Goal: Task Accomplishment & Management: Use online tool/utility

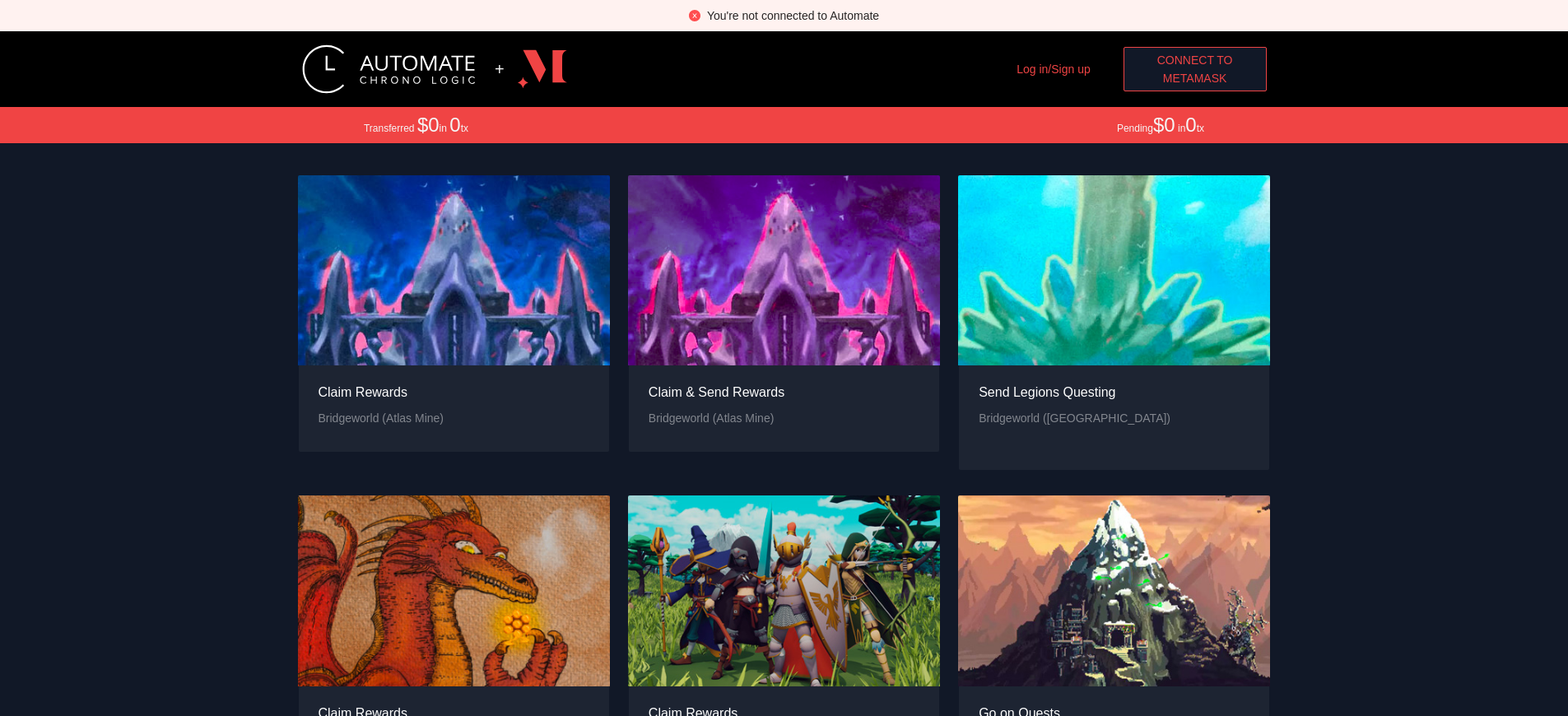
click at [792, 16] on div "You're not connected to Automate" at bounding box center [792, 16] width 172 height 18
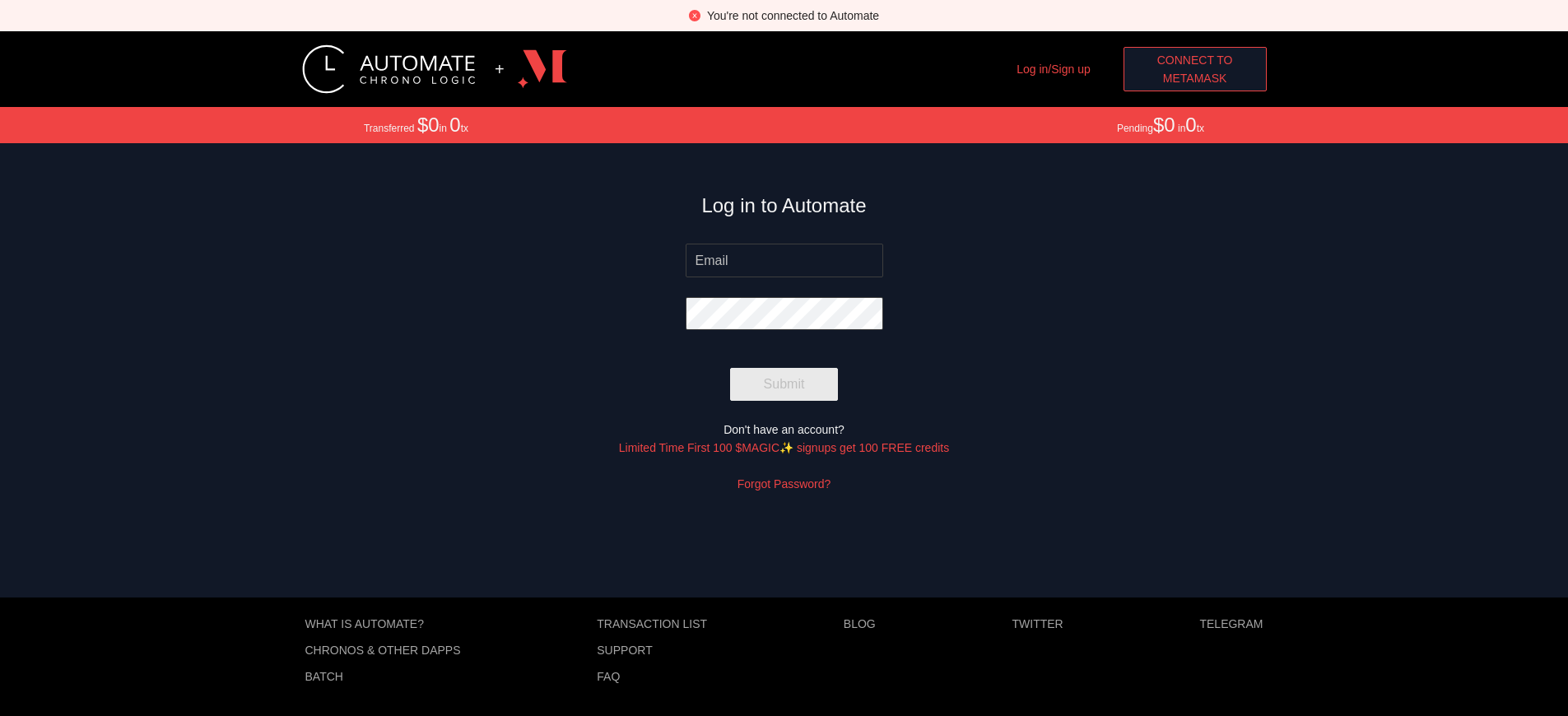
click at [1201, 78] on span "MetaMask" at bounding box center [1195, 78] width 64 height 18
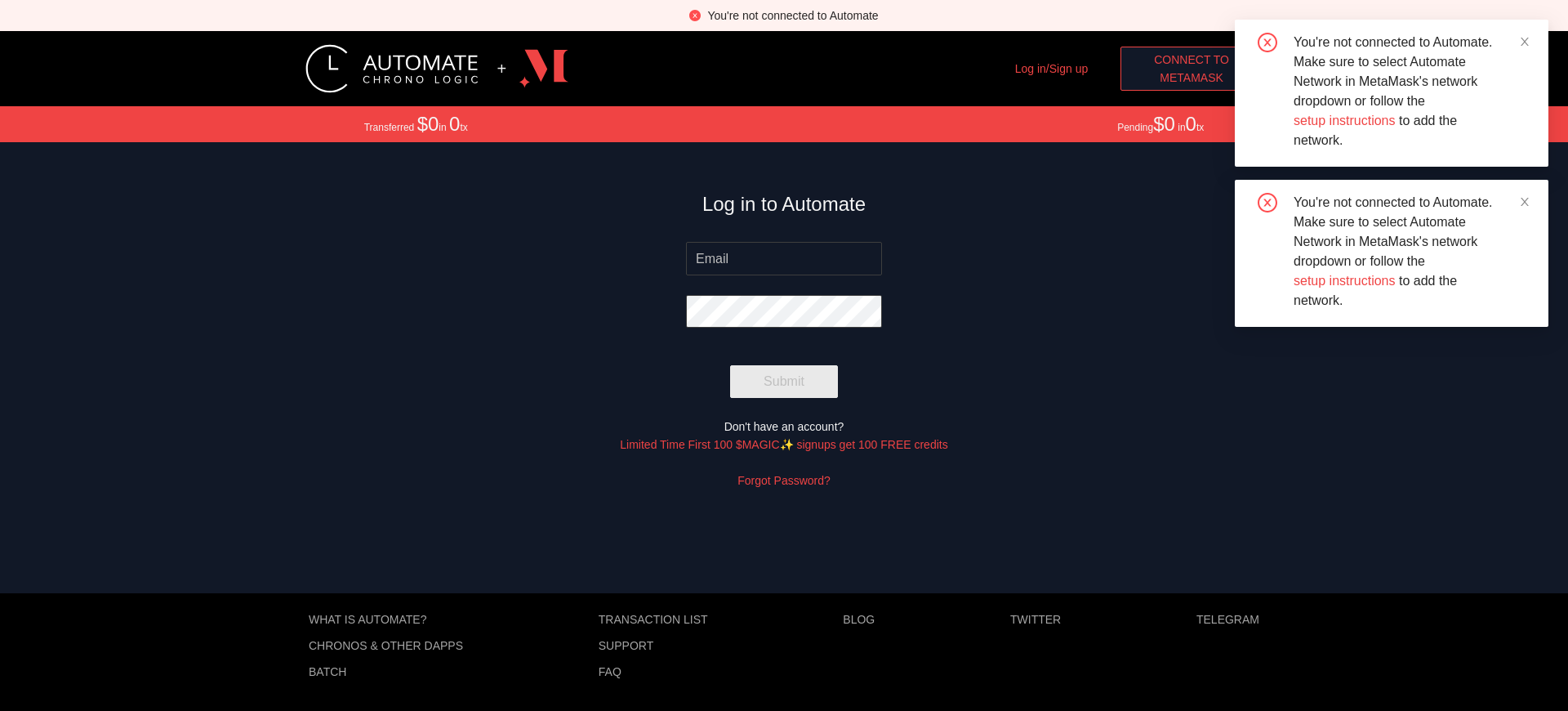
click at [1192, 78] on span "MetaMask" at bounding box center [1192, 78] width 63 height 18
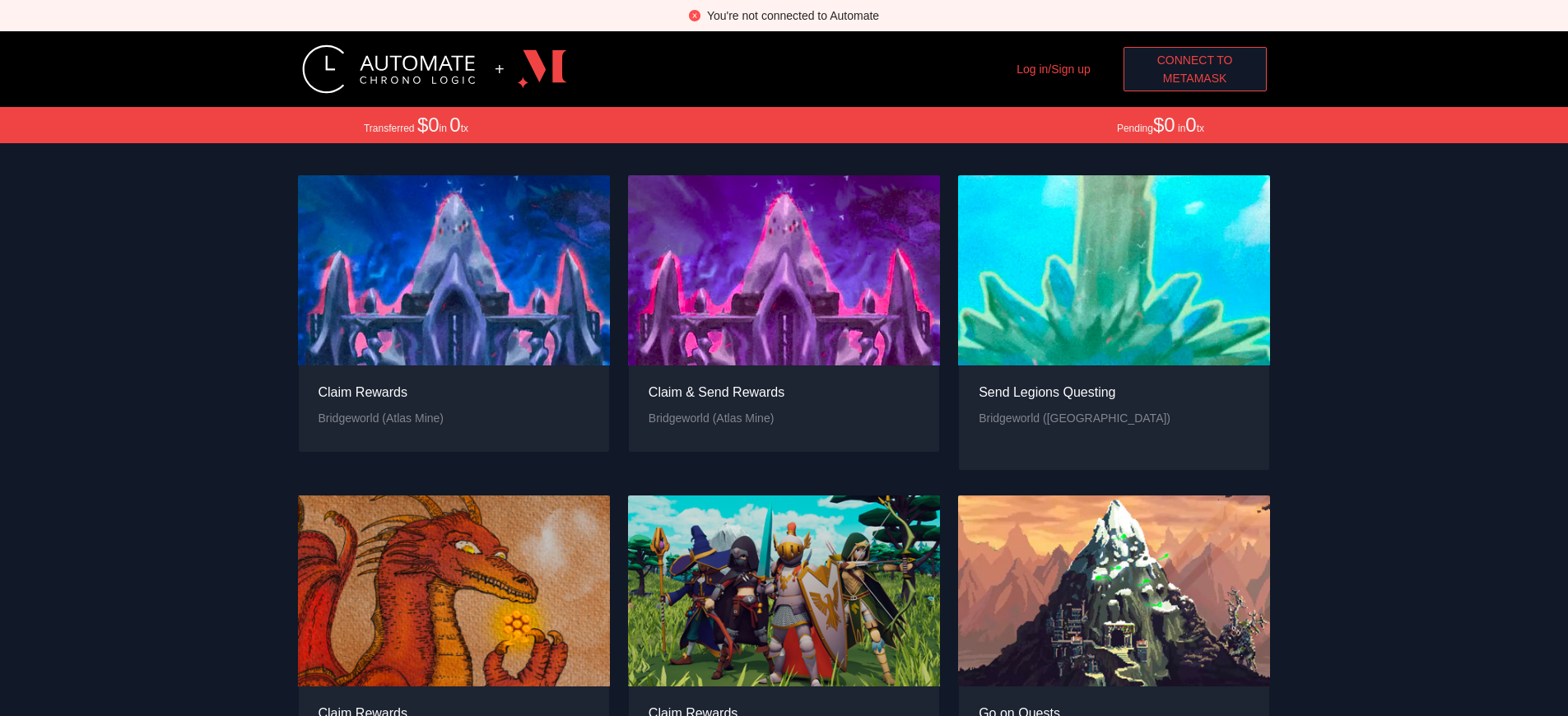
click at [1194, 60] on span "Connect to" at bounding box center [1195, 61] width 76 height 18
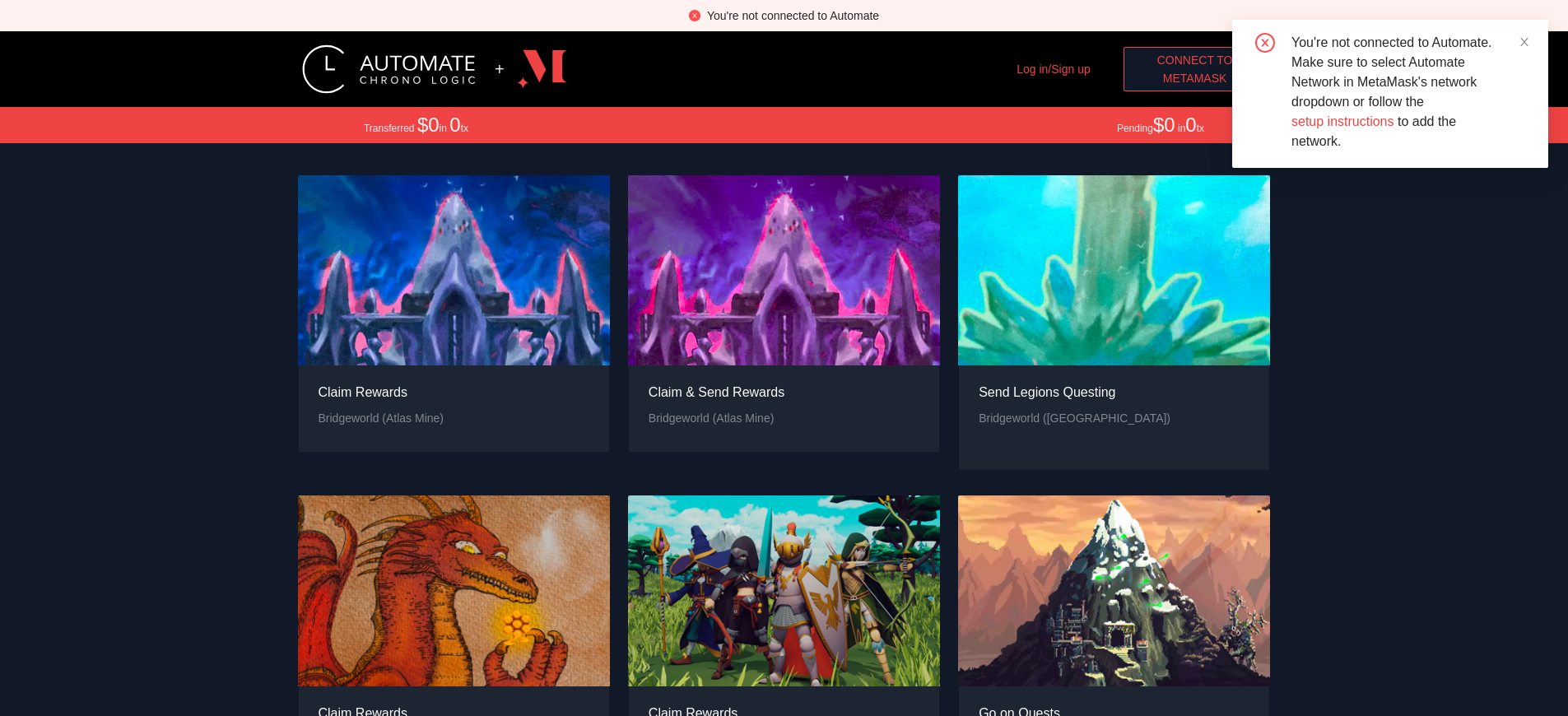
click at [1194, 78] on span "MetaMask" at bounding box center [1195, 78] width 64 height 18
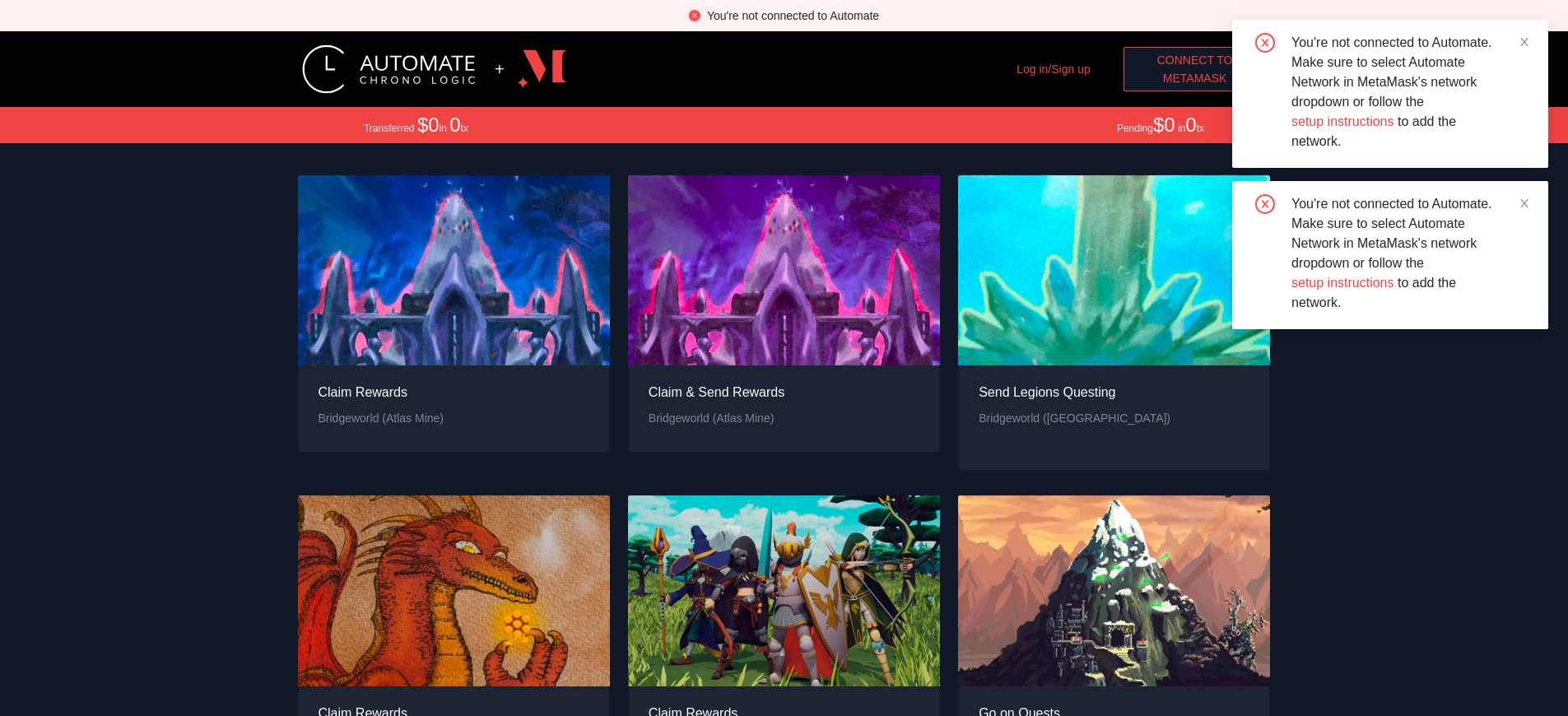
click at [1194, 78] on span "MetaMask" at bounding box center [1195, 78] width 64 height 18
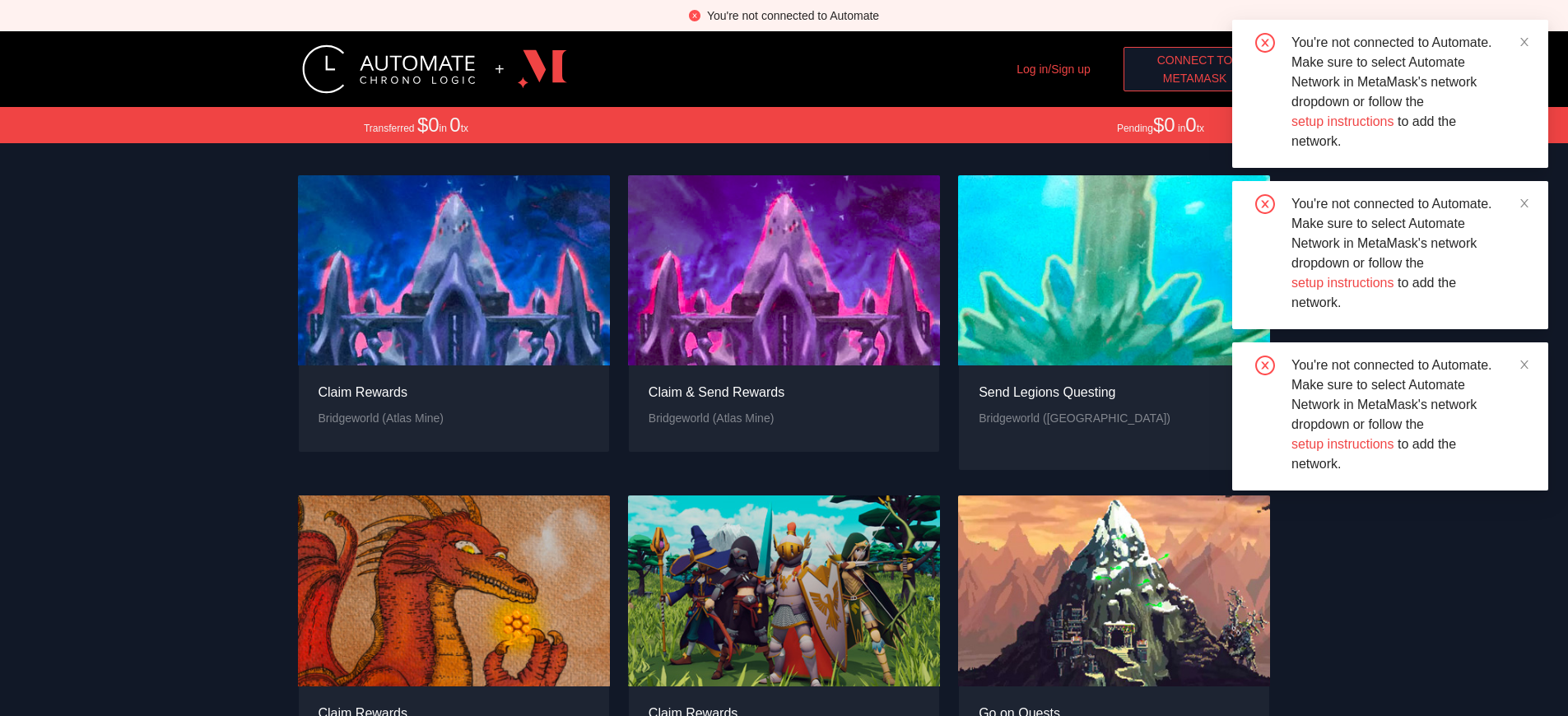
click at [1194, 78] on span "MetaMask" at bounding box center [1195, 78] width 64 height 18
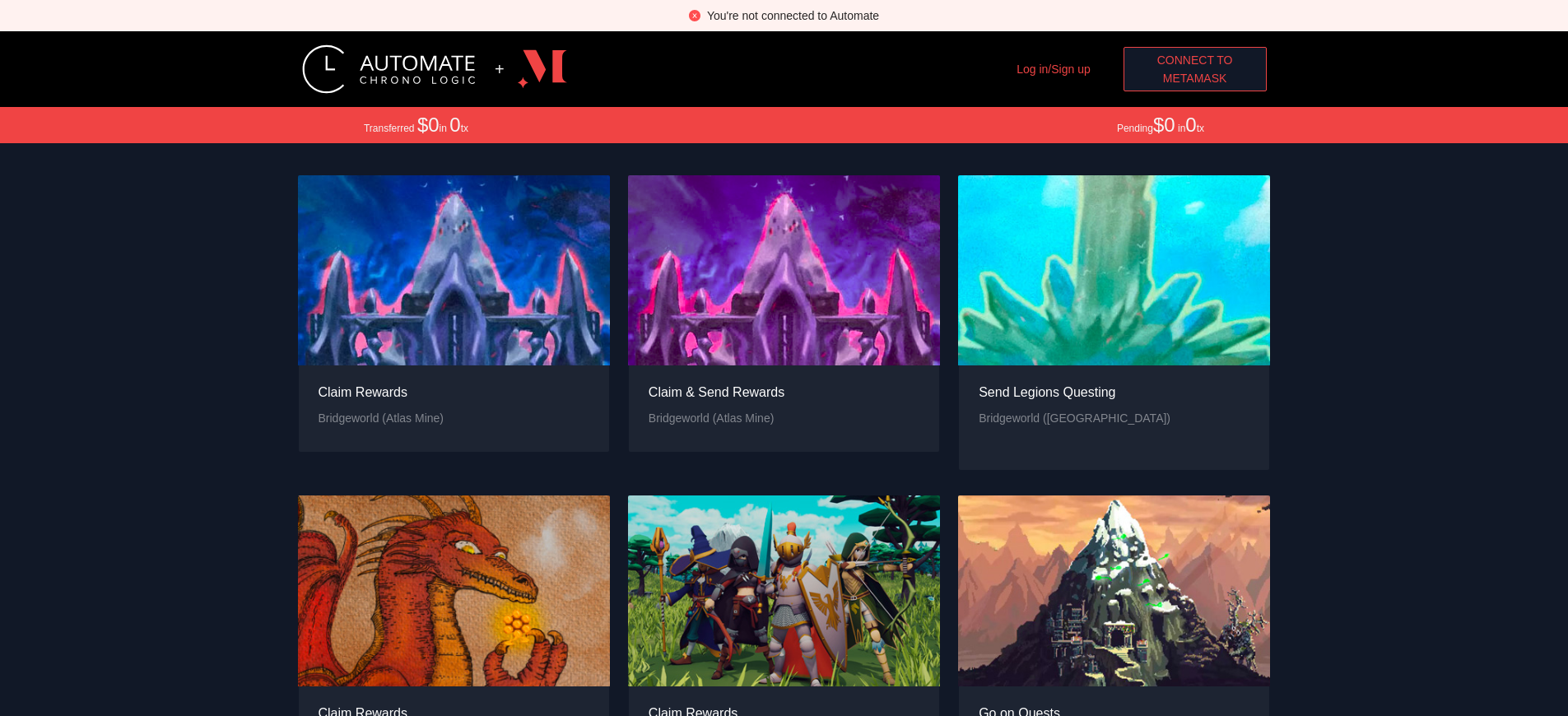
click at [1194, 78] on span "MetaMask" at bounding box center [1195, 78] width 64 height 18
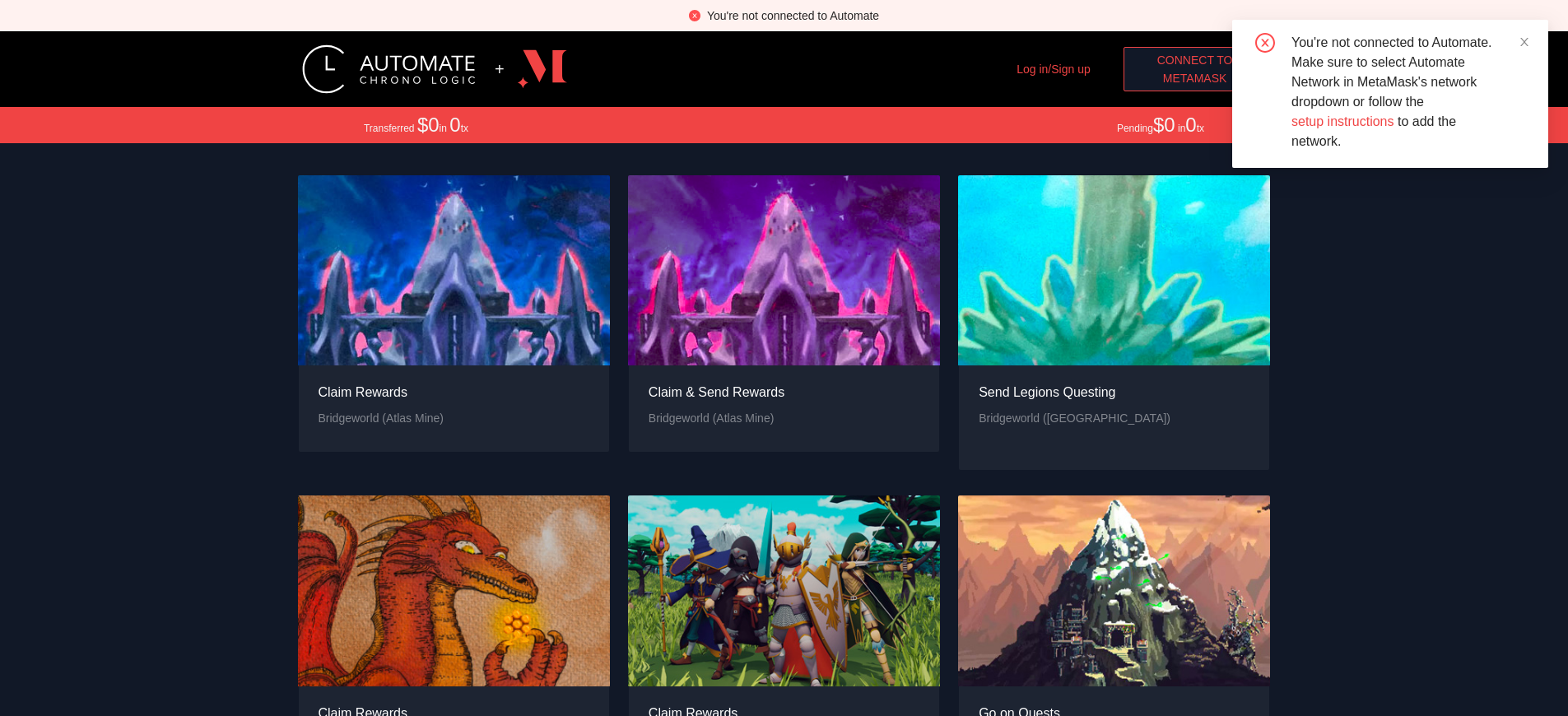
click at [1194, 78] on span "MetaMask" at bounding box center [1195, 78] width 64 height 18
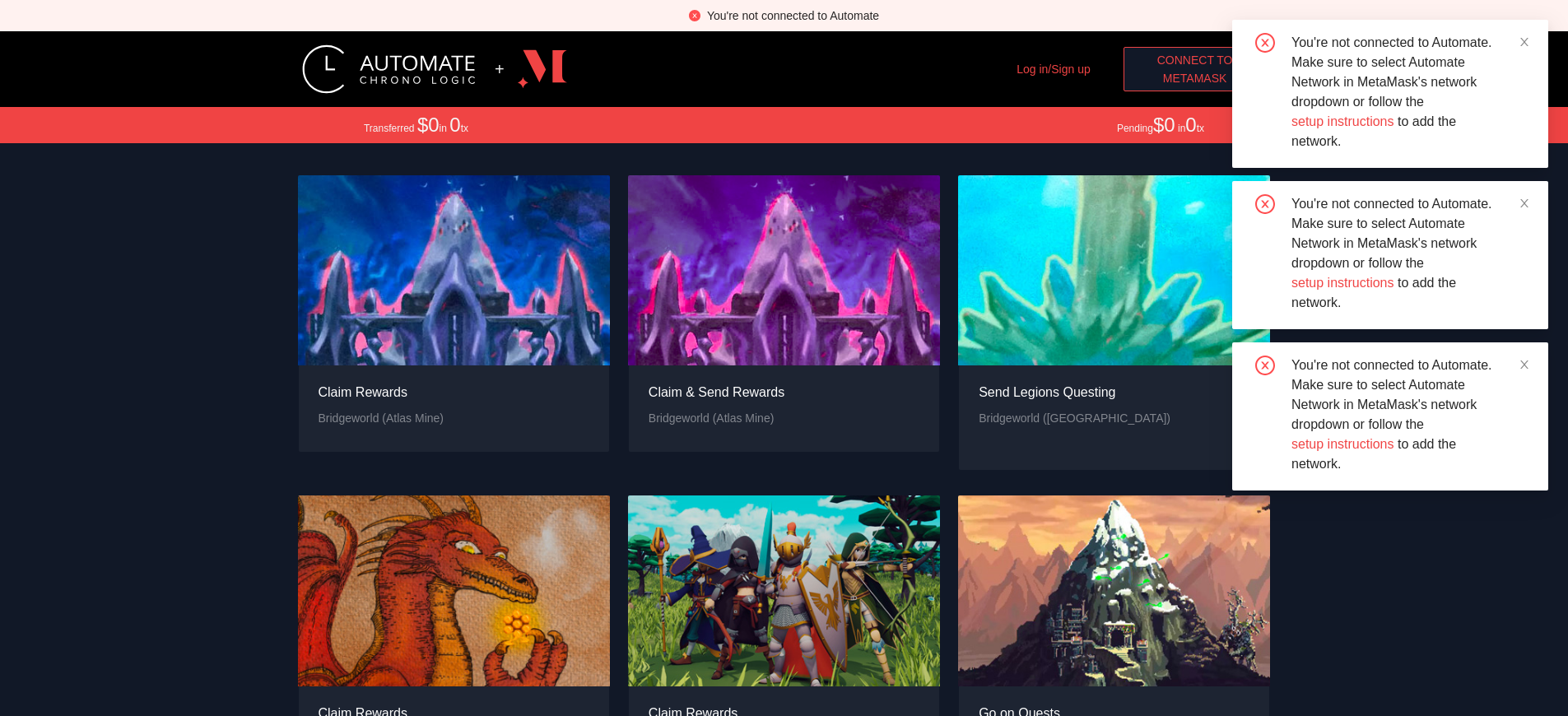
click at [1194, 78] on span "MetaMask" at bounding box center [1195, 78] width 64 height 18
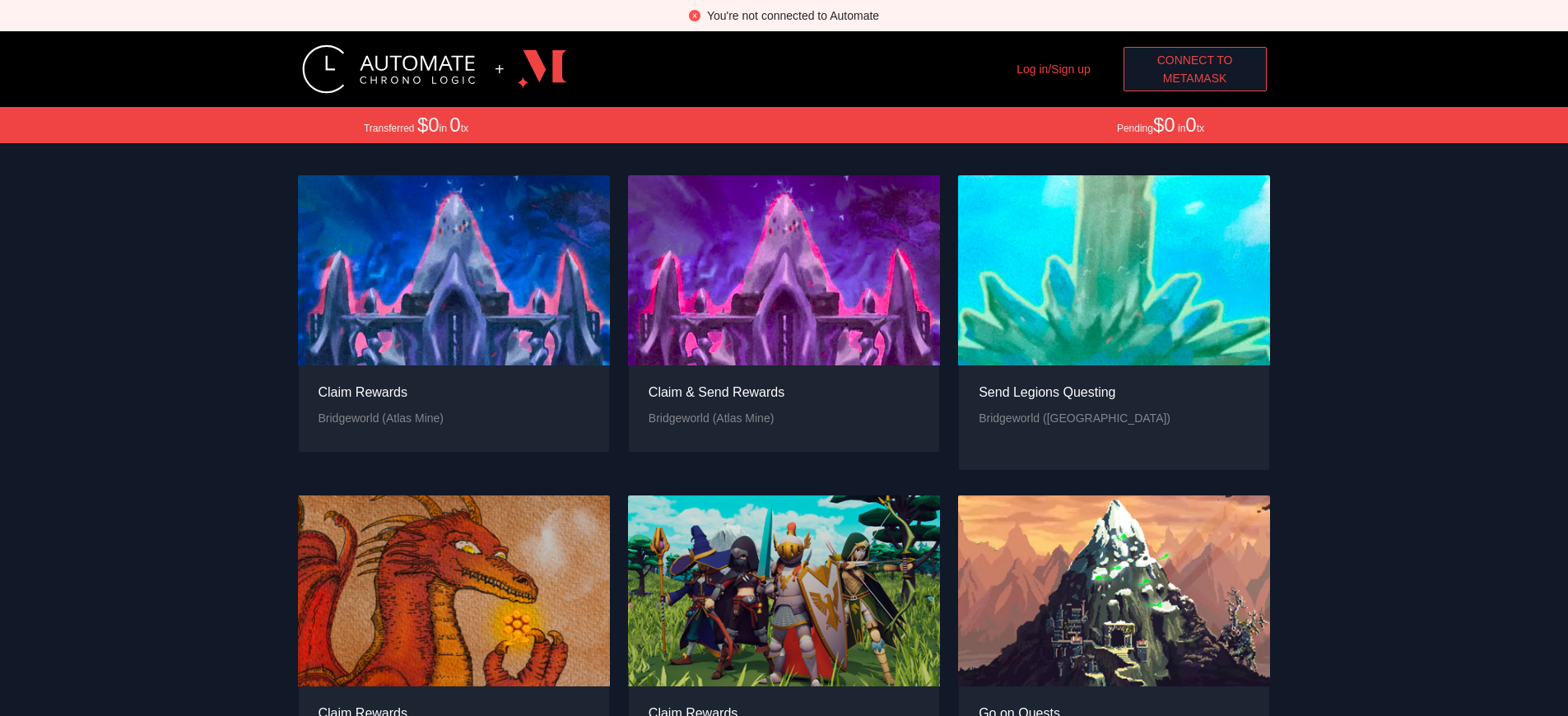
click at [1194, 60] on span "Connect to" at bounding box center [1195, 61] width 76 height 18
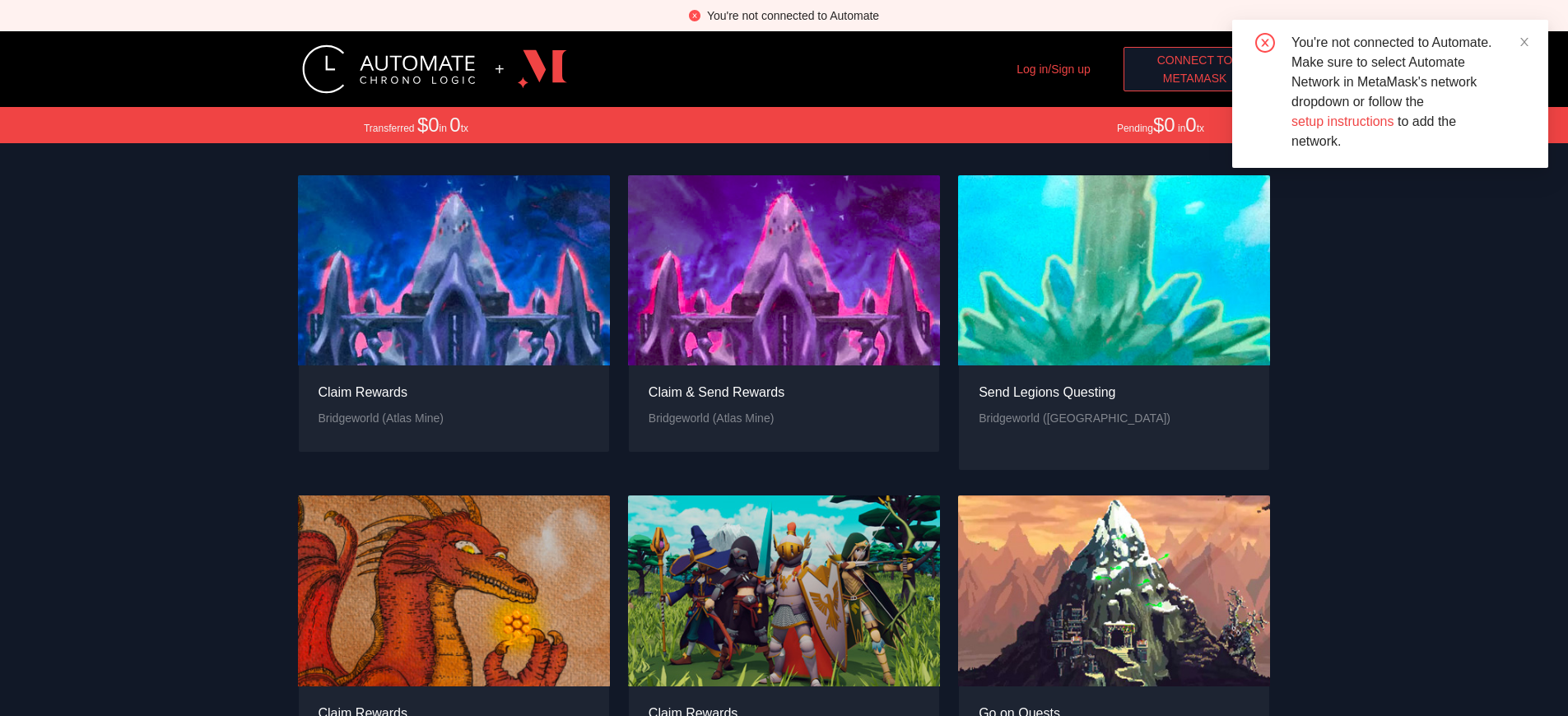
click at [1194, 78] on span "MetaMask" at bounding box center [1195, 78] width 64 height 18
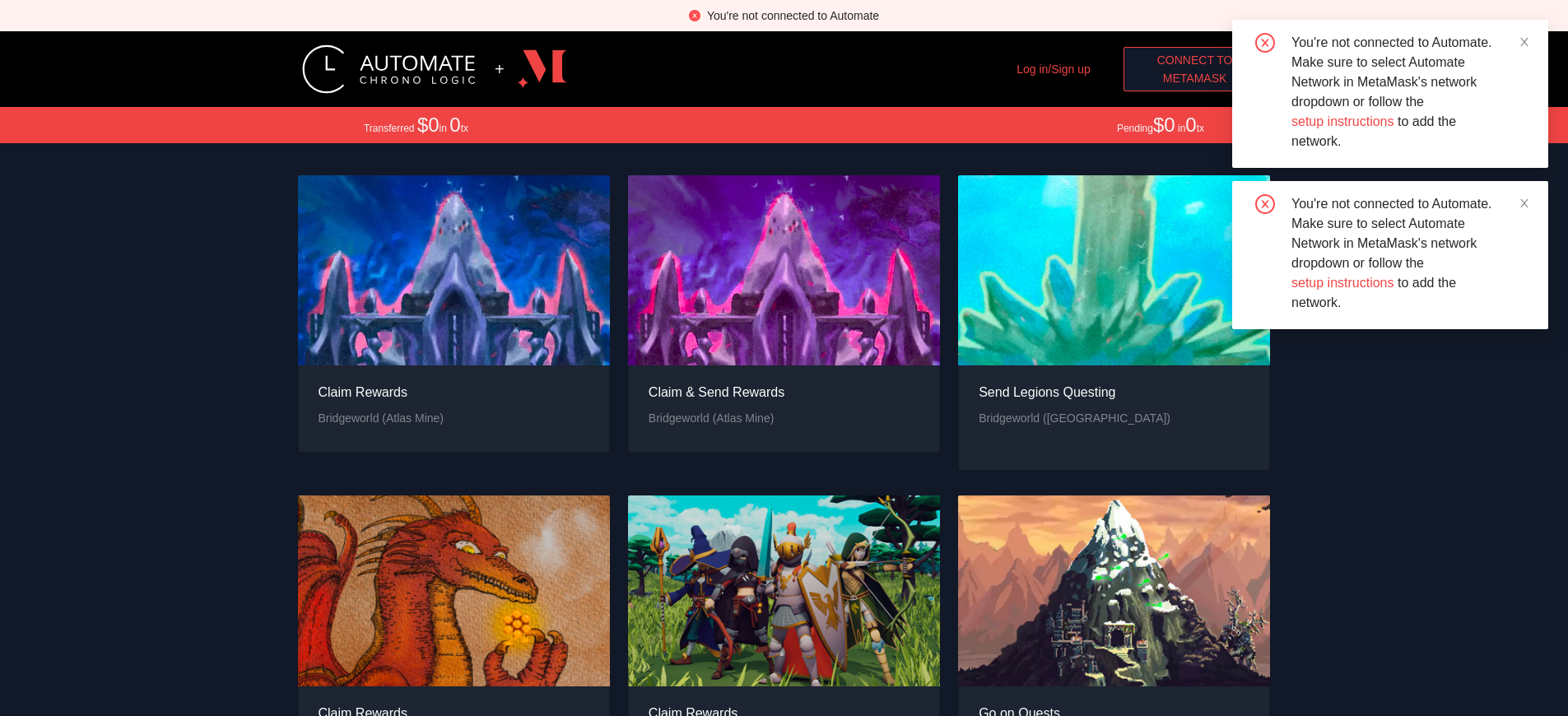
click at [1194, 78] on span "MetaMask" at bounding box center [1195, 78] width 64 height 18
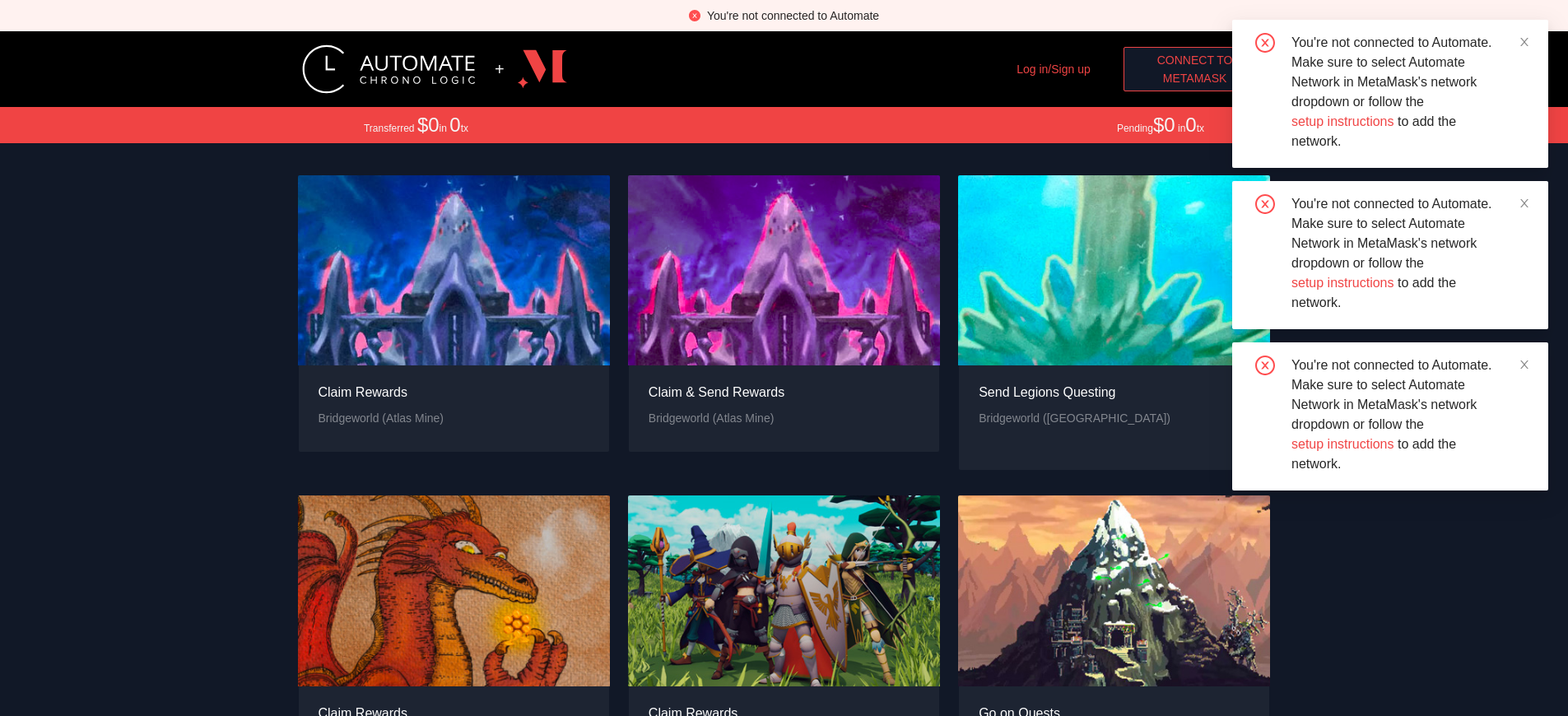
click at [792, 16] on div "You're not connected to Automate" at bounding box center [792, 16] width 172 height 18
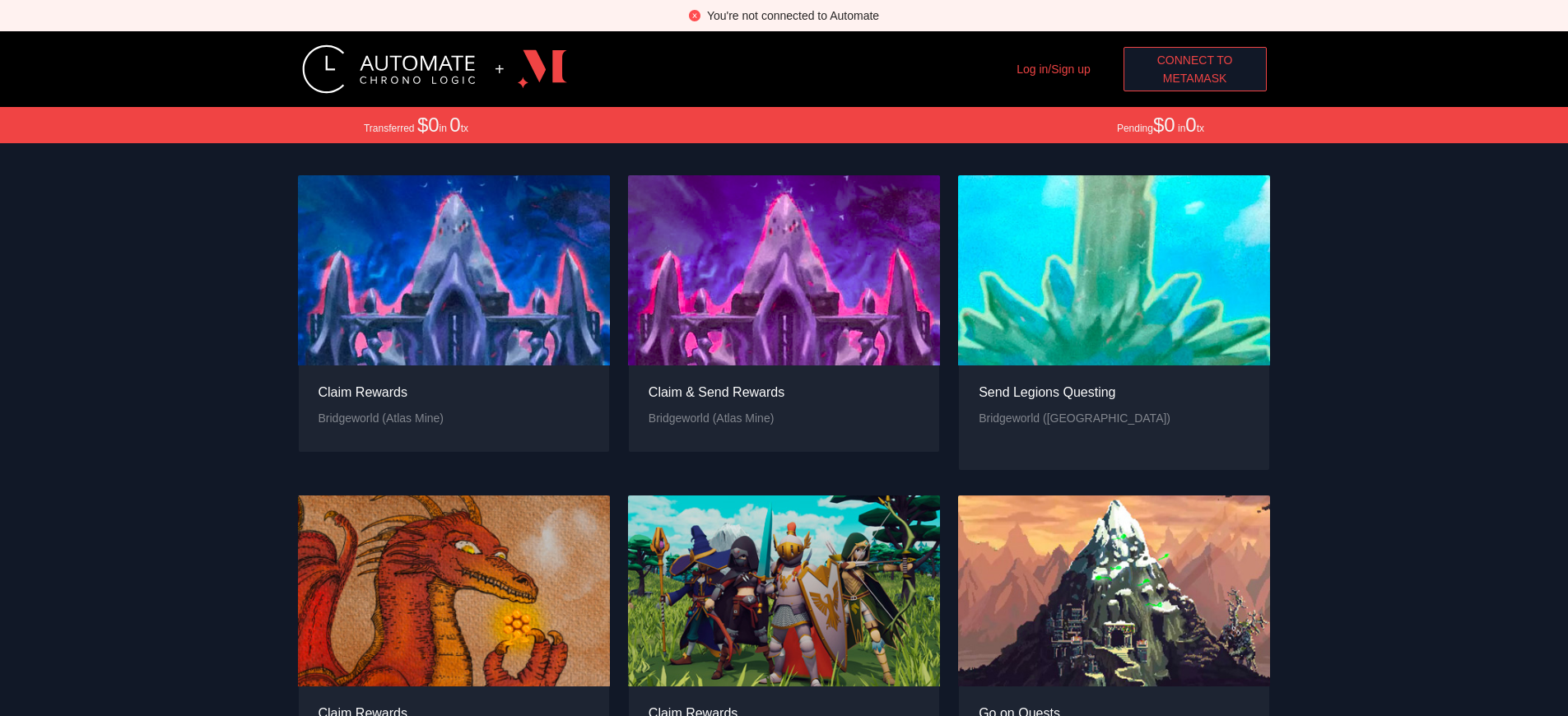
click at [792, 16] on div "You're not connected to Automate" at bounding box center [792, 16] width 172 height 18
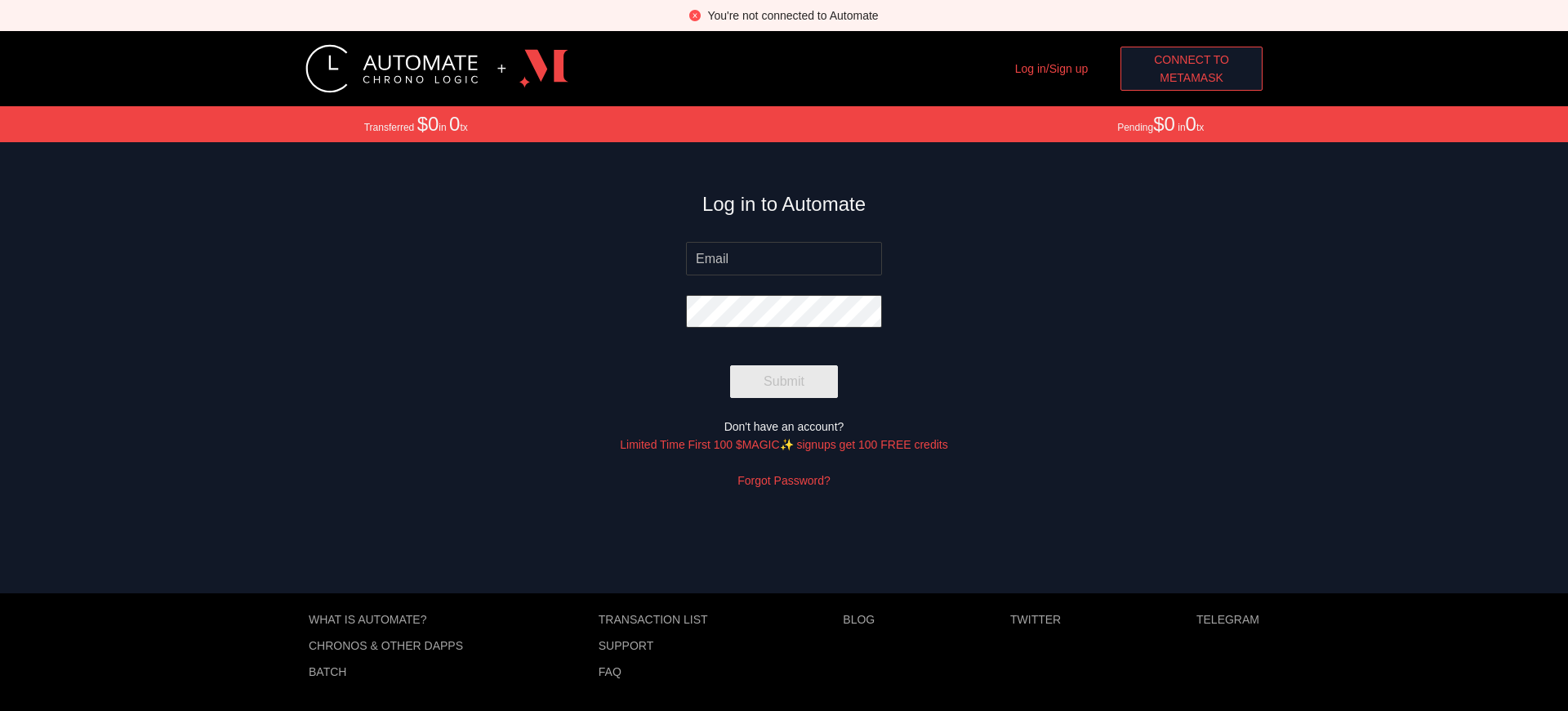
click at [1192, 78] on span "MetaMask" at bounding box center [1192, 78] width 63 height 18
click at [792, 16] on div "You're not connected to Automate" at bounding box center [792, 16] width 171 height 18
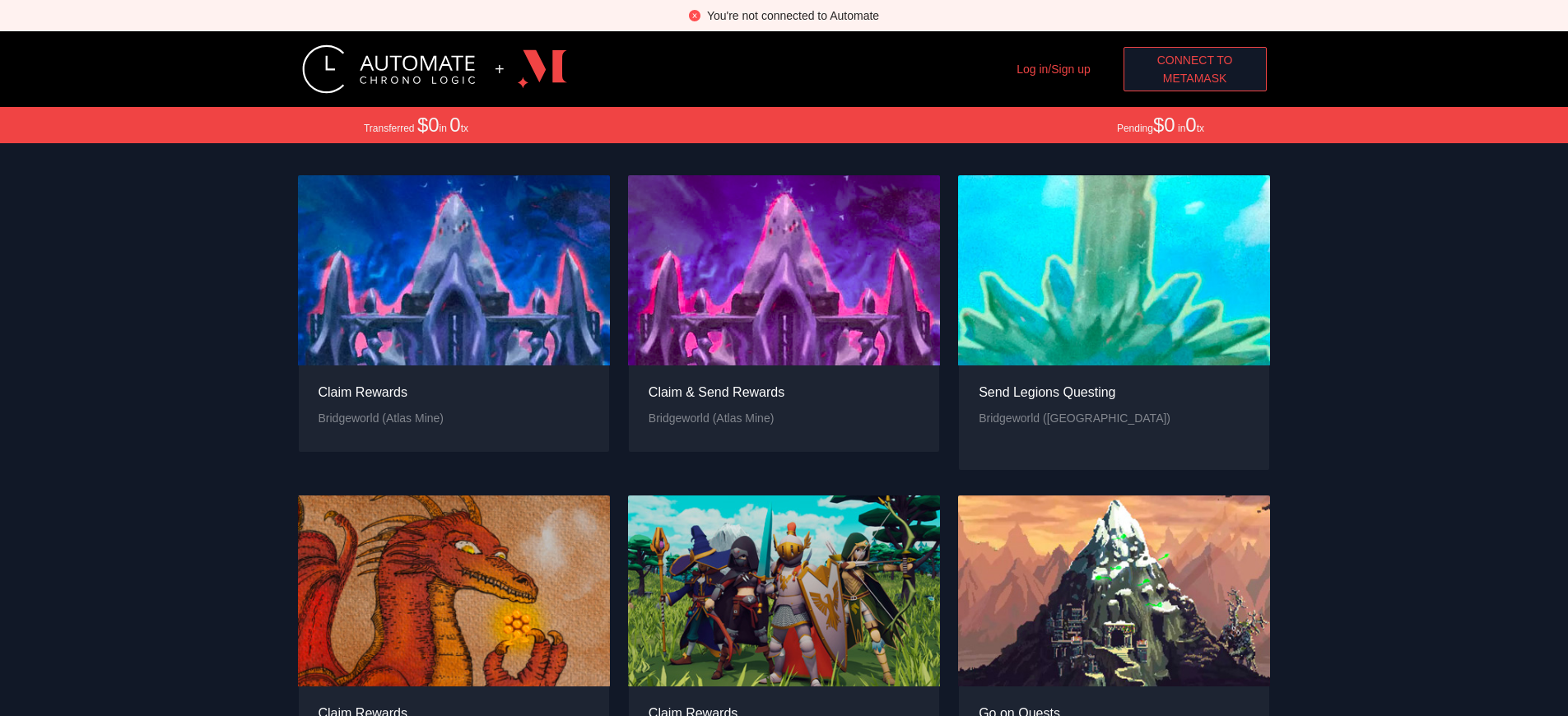
click at [1194, 78] on span "MetaMask" at bounding box center [1195, 78] width 64 height 18
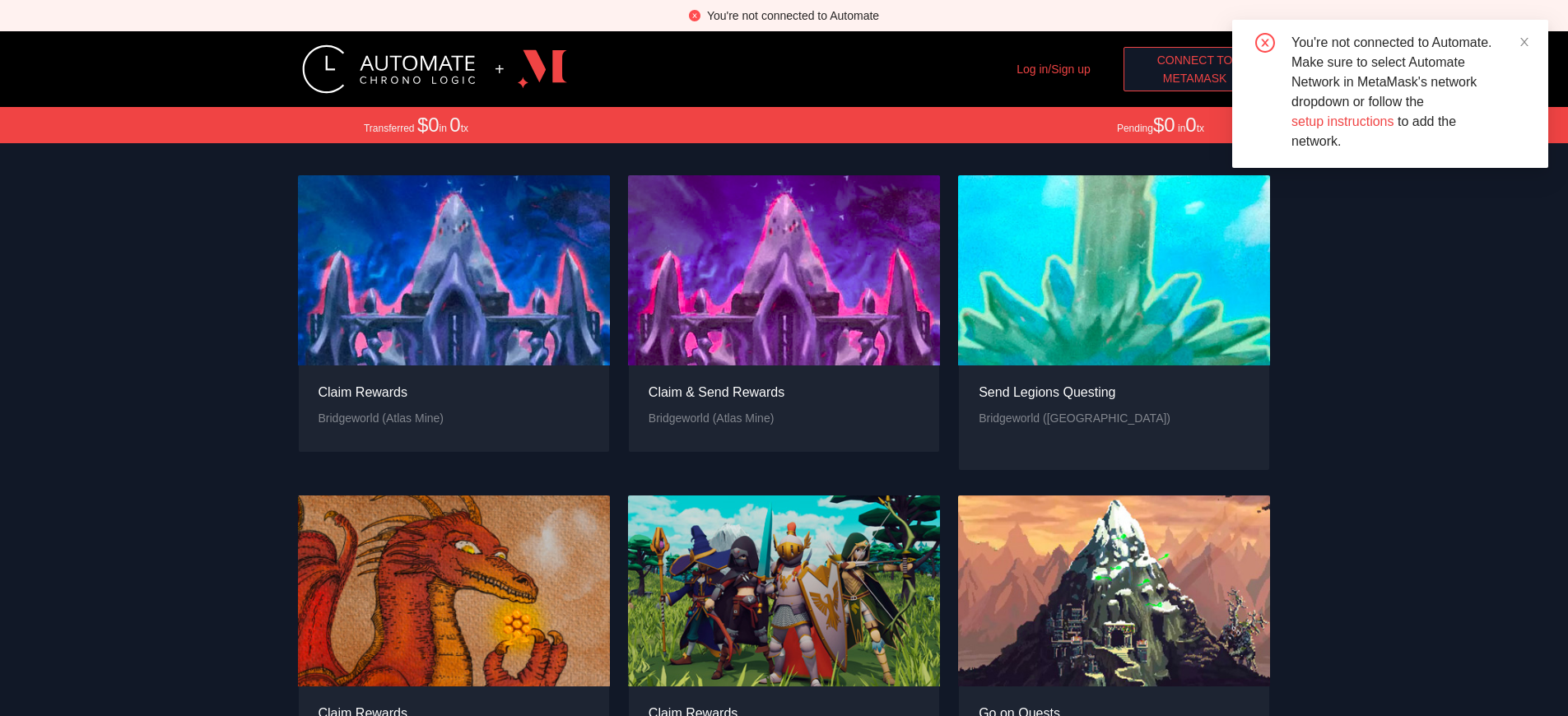
click at [1194, 78] on span "MetaMask" at bounding box center [1195, 78] width 64 height 18
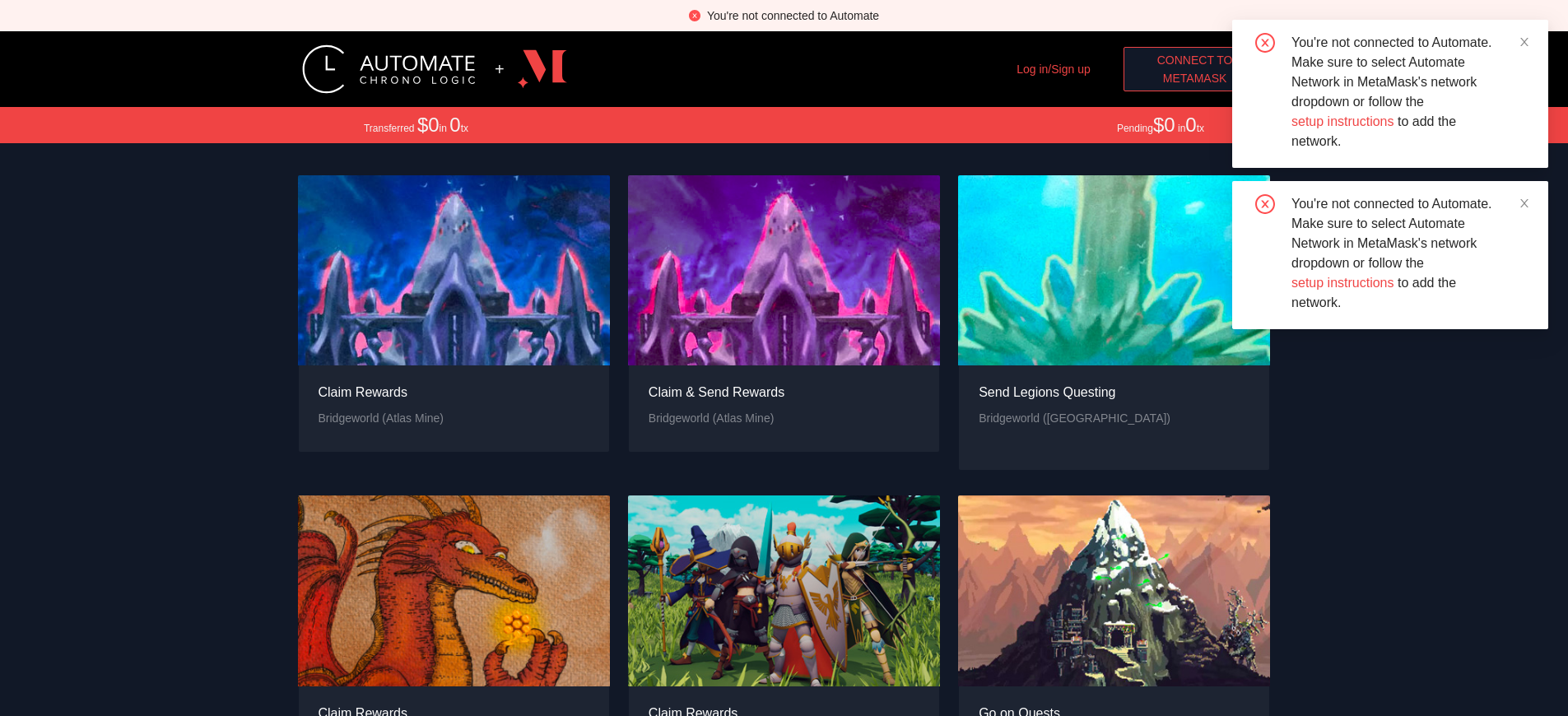
click at [1194, 78] on span "MetaMask" at bounding box center [1195, 78] width 64 height 18
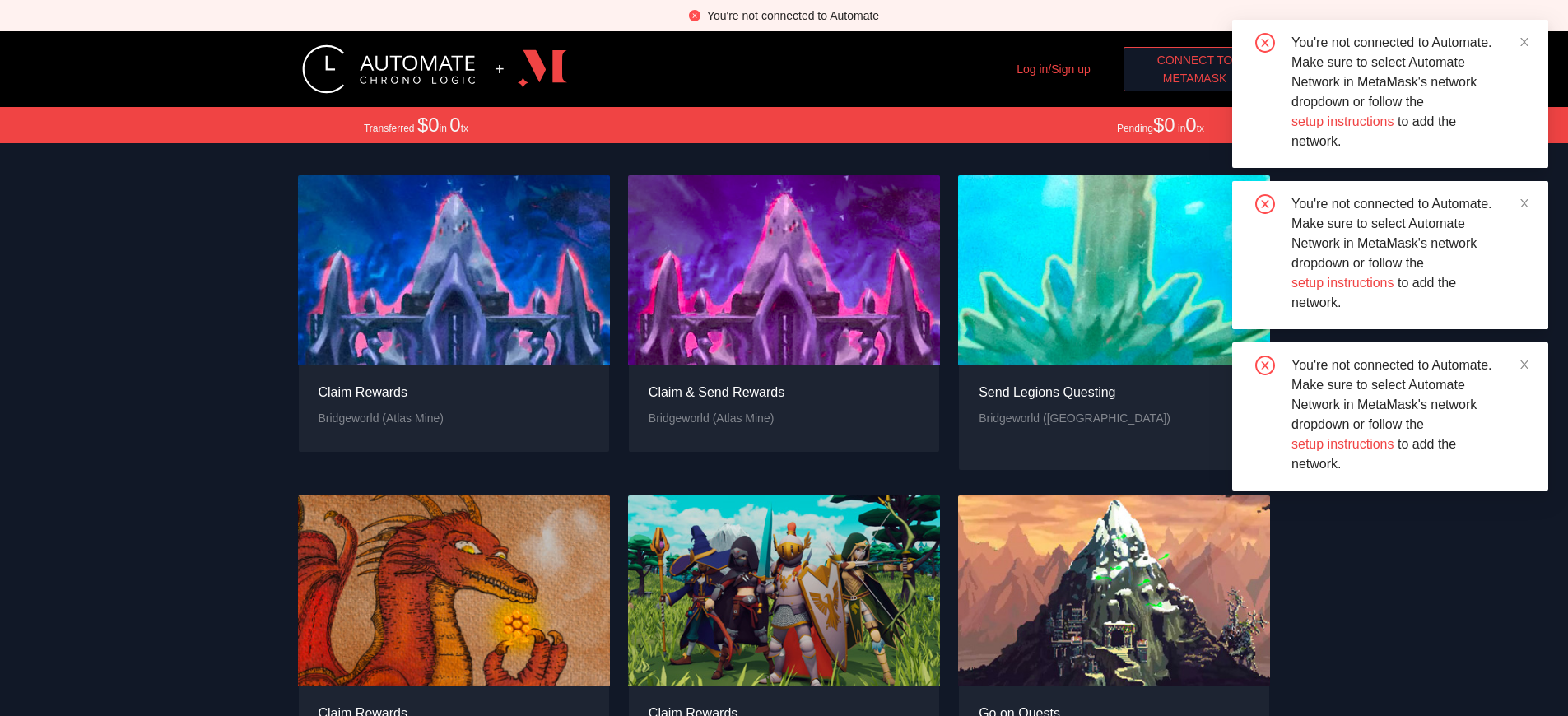
click at [792, 16] on div "You're not connected to Automate" at bounding box center [792, 16] width 172 height 18
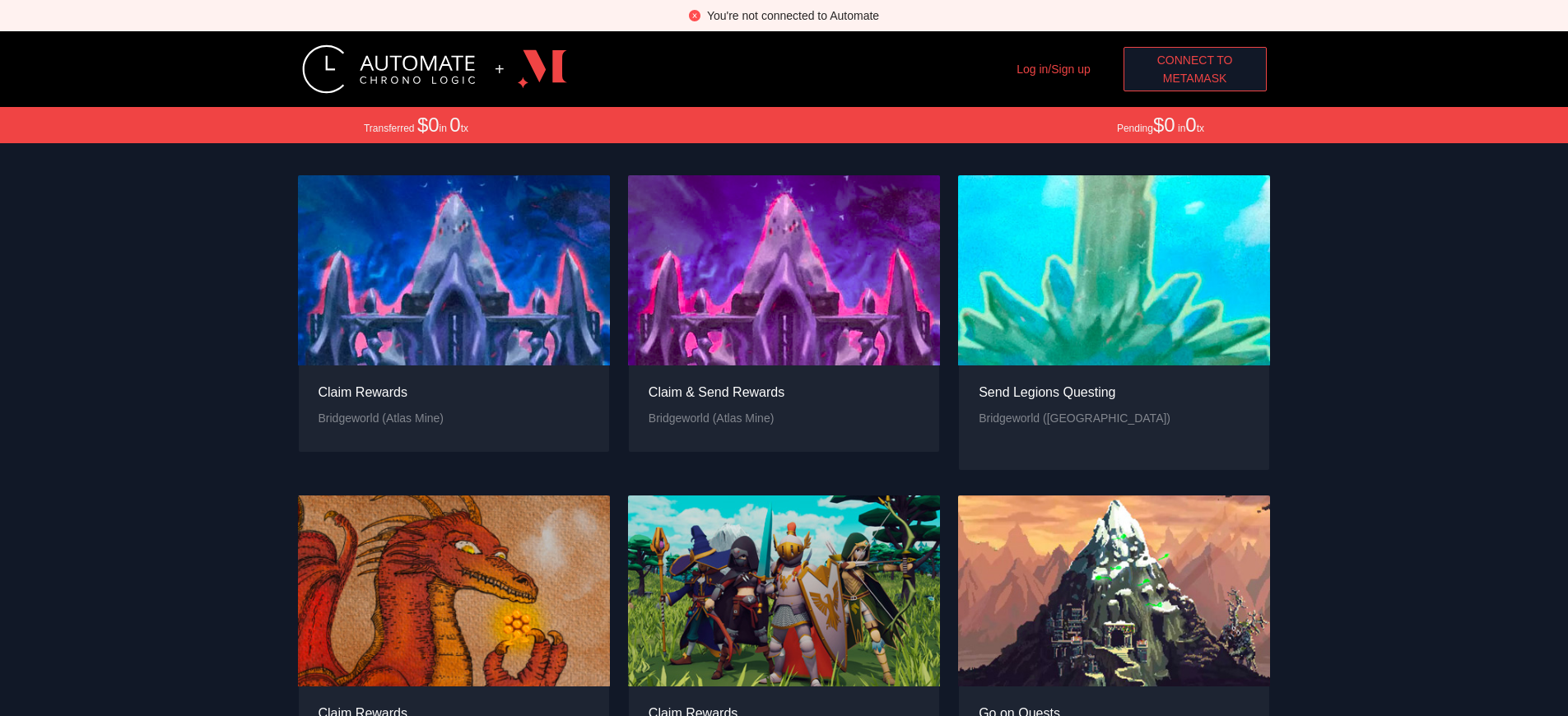
click at [1194, 78] on span "MetaMask" at bounding box center [1195, 78] width 64 height 18
click at [1194, 60] on span "Connect to" at bounding box center [1195, 61] width 76 height 18
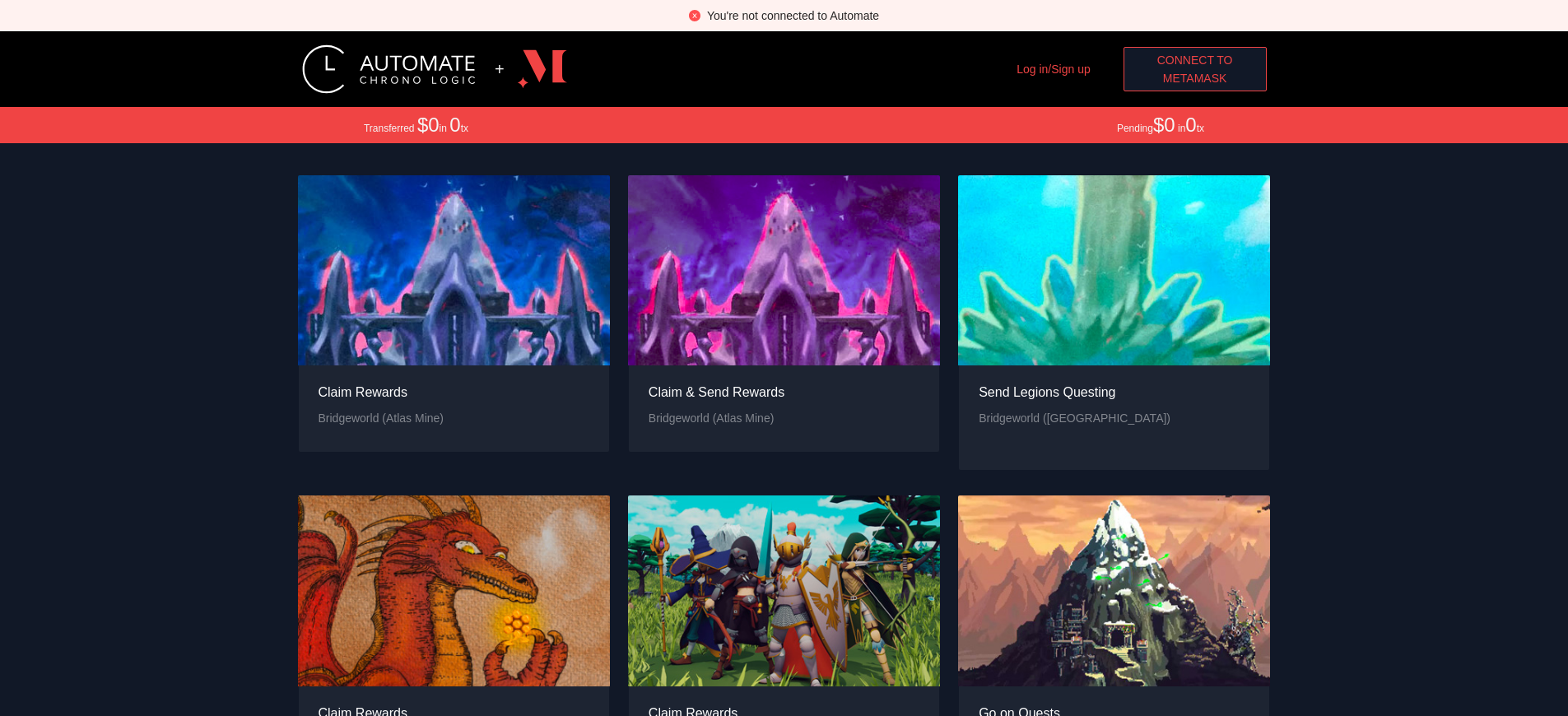
click at [1194, 78] on span "MetaMask" at bounding box center [1195, 78] width 64 height 18
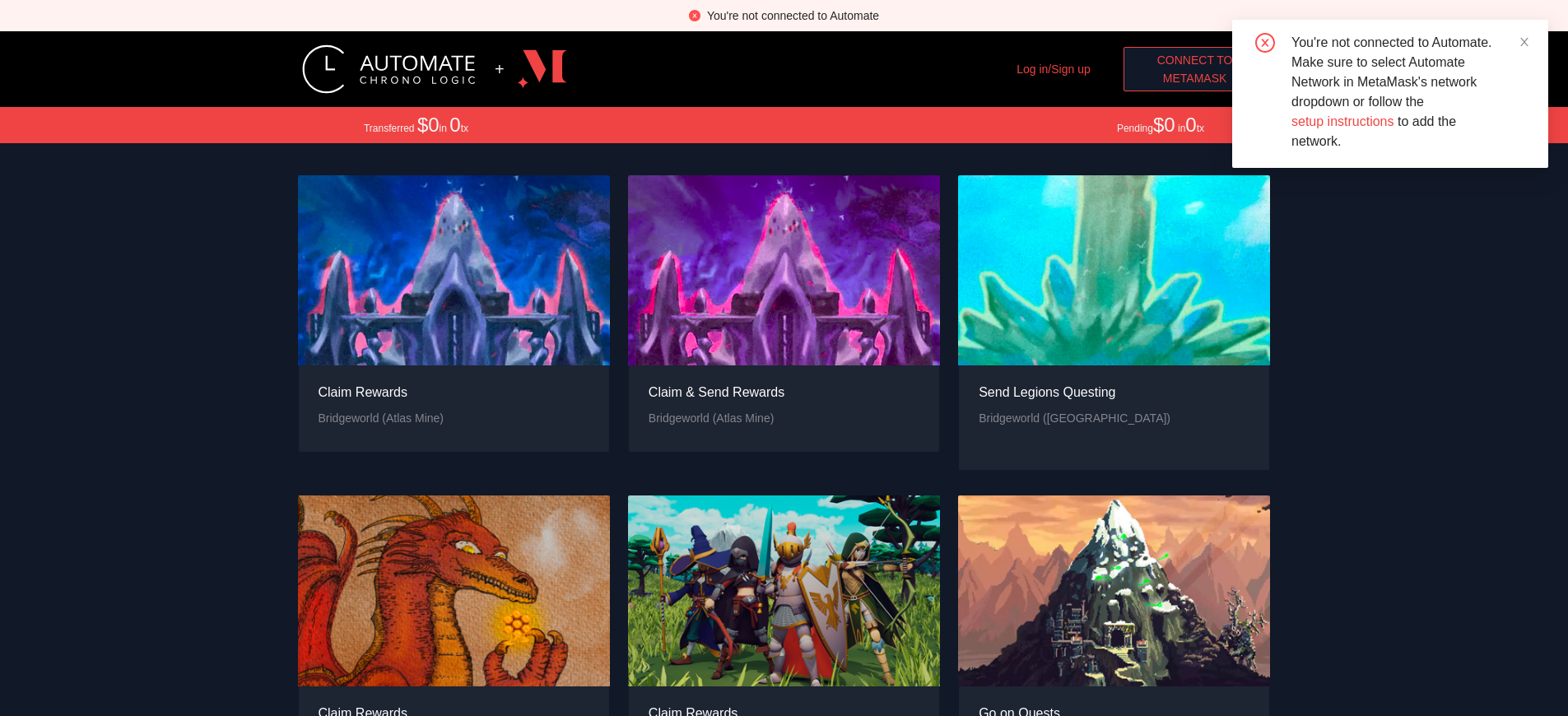
click at [1194, 60] on span "Connect to" at bounding box center [1195, 61] width 76 height 18
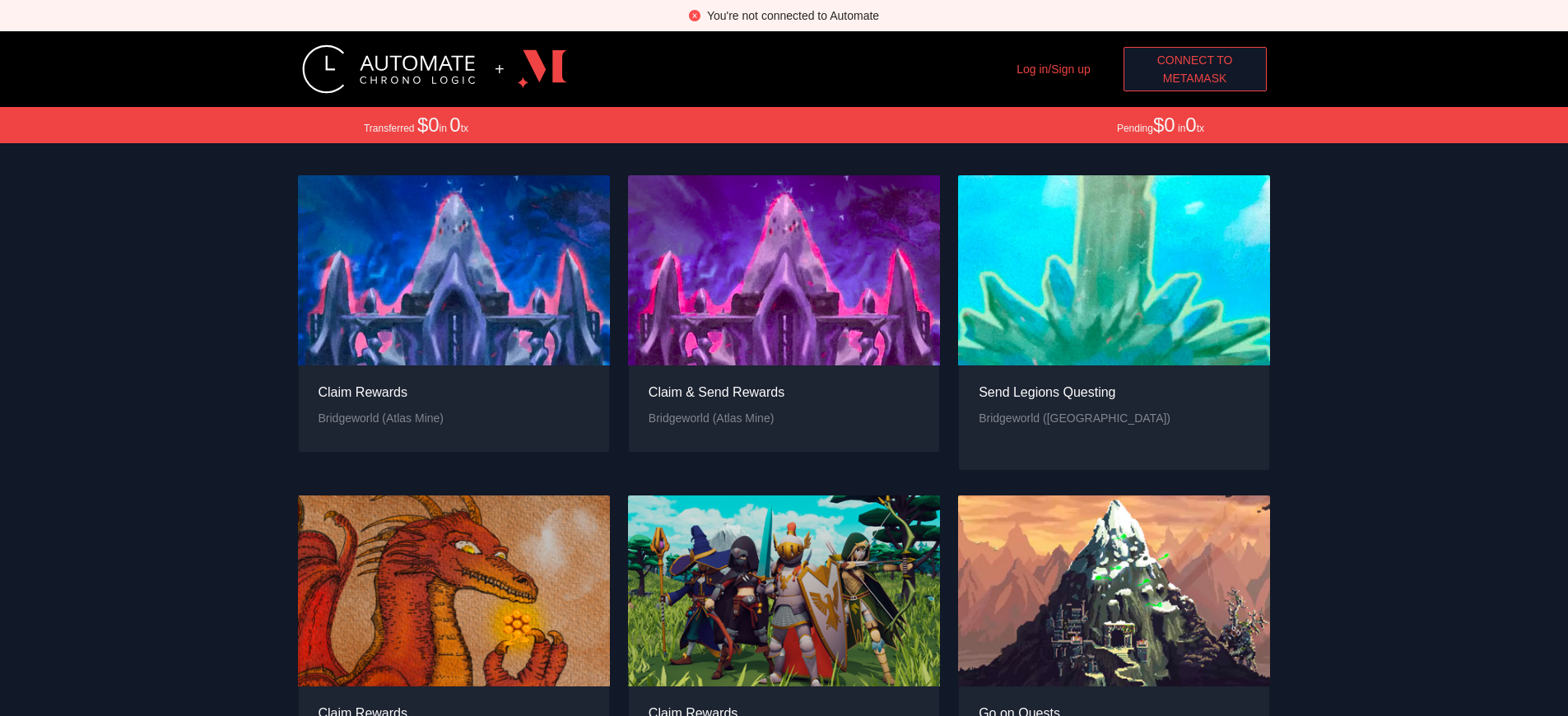
click at [1194, 60] on span "Connect to" at bounding box center [1195, 61] width 76 height 18
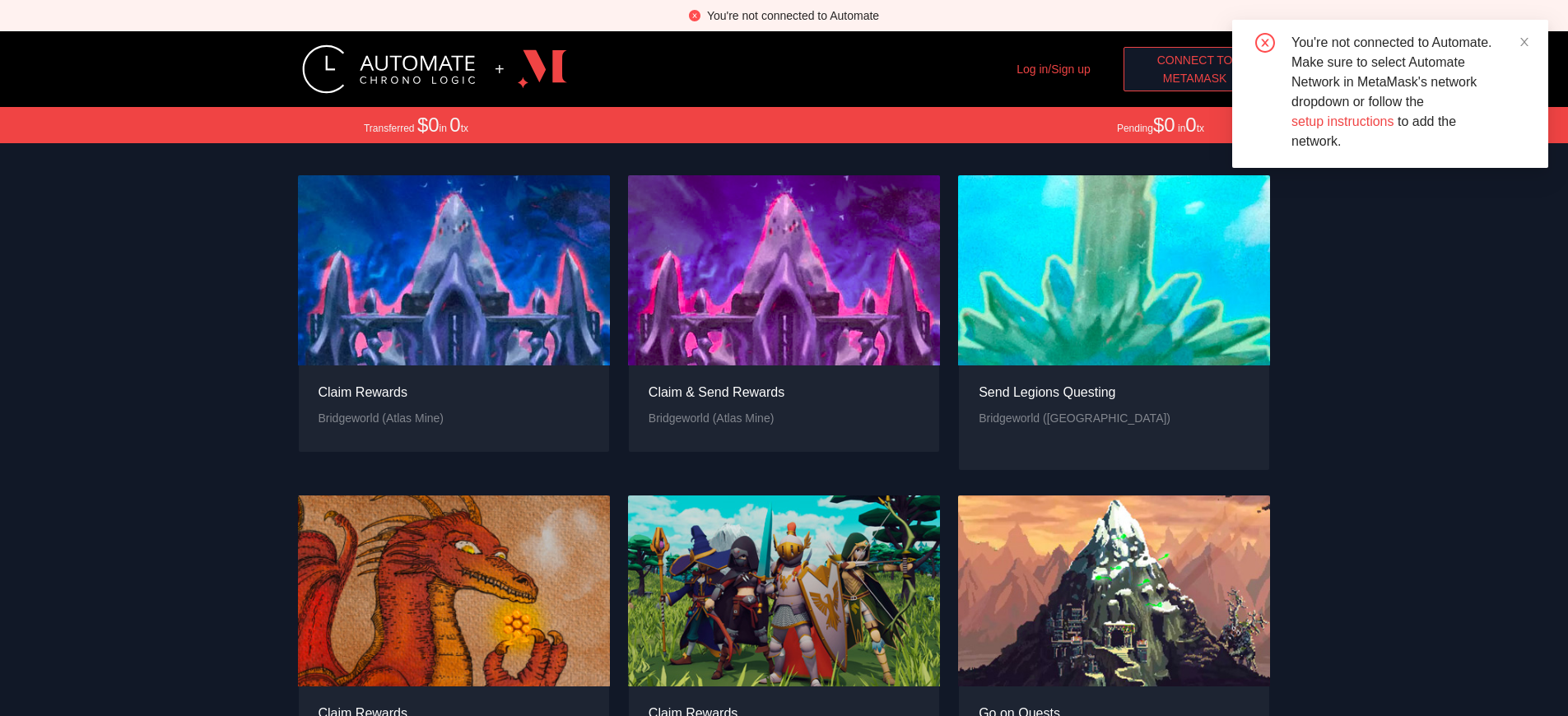
click at [1194, 78] on span "MetaMask" at bounding box center [1195, 78] width 64 height 18
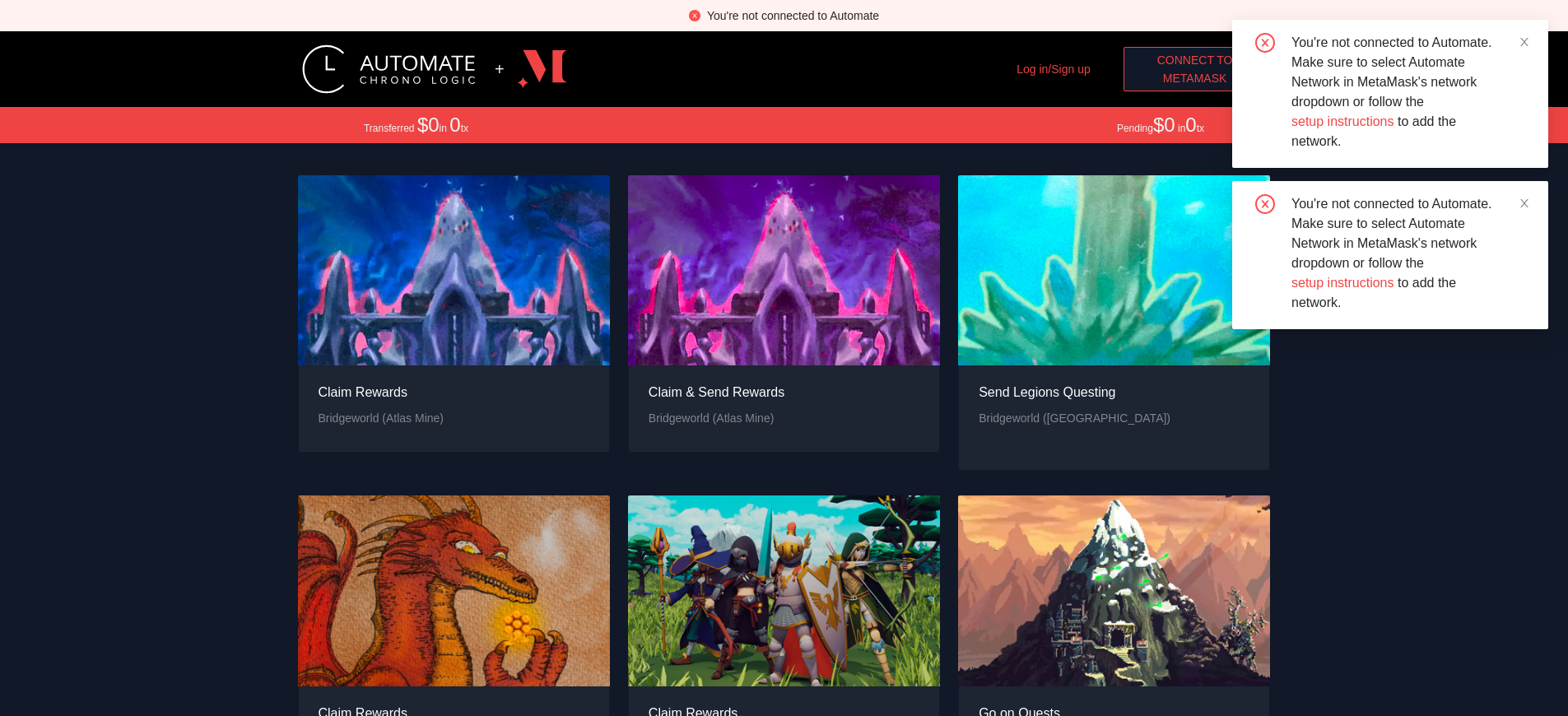
click at [1194, 78] on span "MetaMask" at bounding box center [1195, 78] width 64 height 18
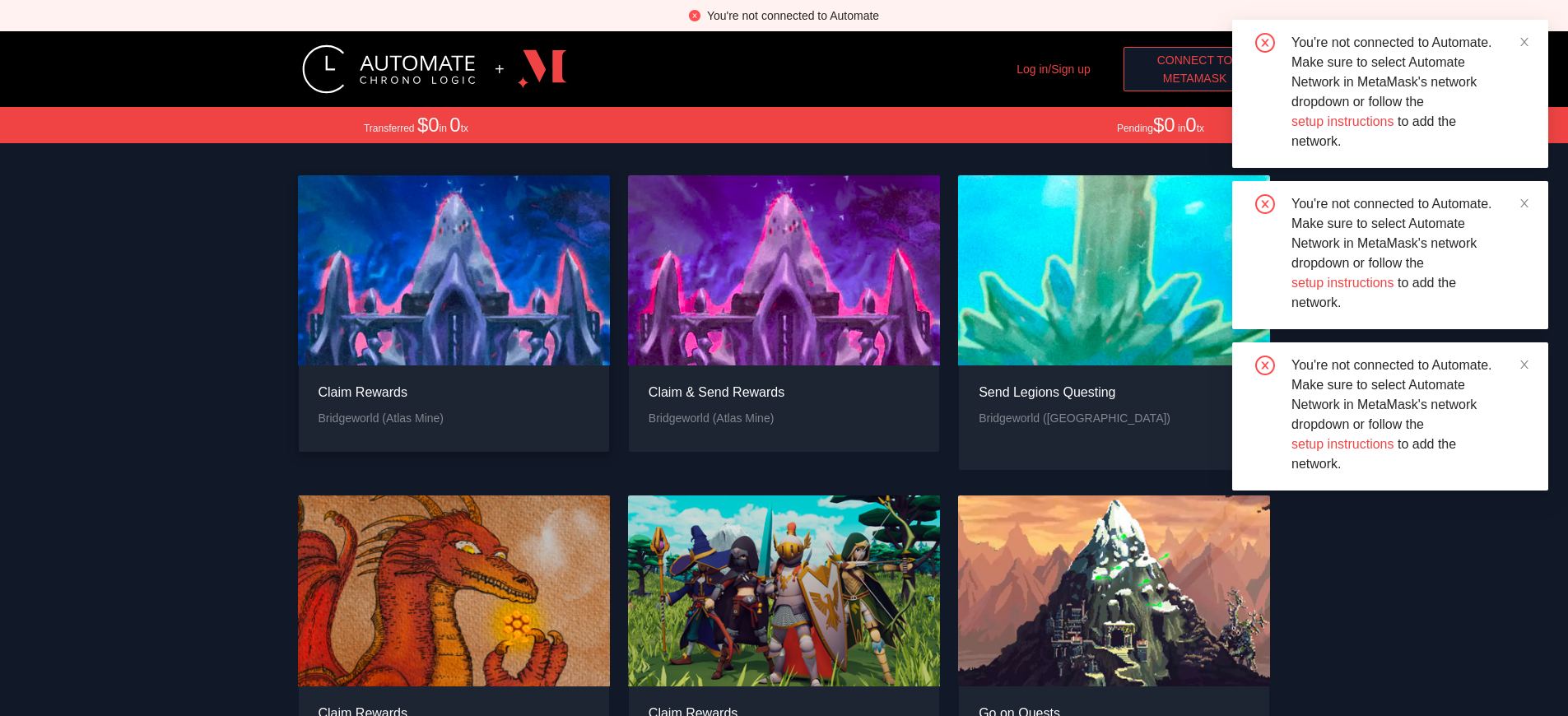
click at [380, 403] on div "Claim Rewards" at bounding box center [381, 392] width 126 height 20
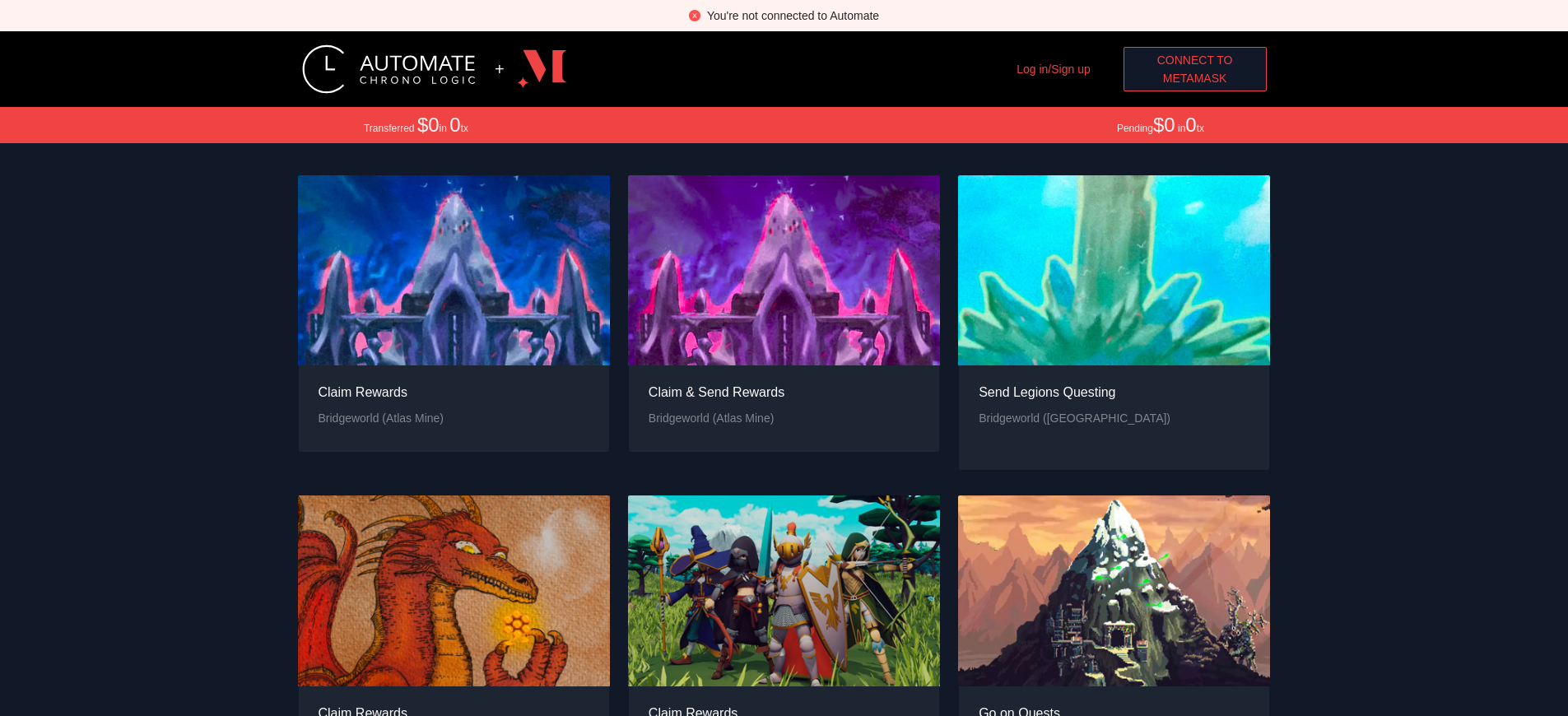
click at [792, 16] on div "You're not connected to Automate" at bounding box center [792, 16] width 172 height 18
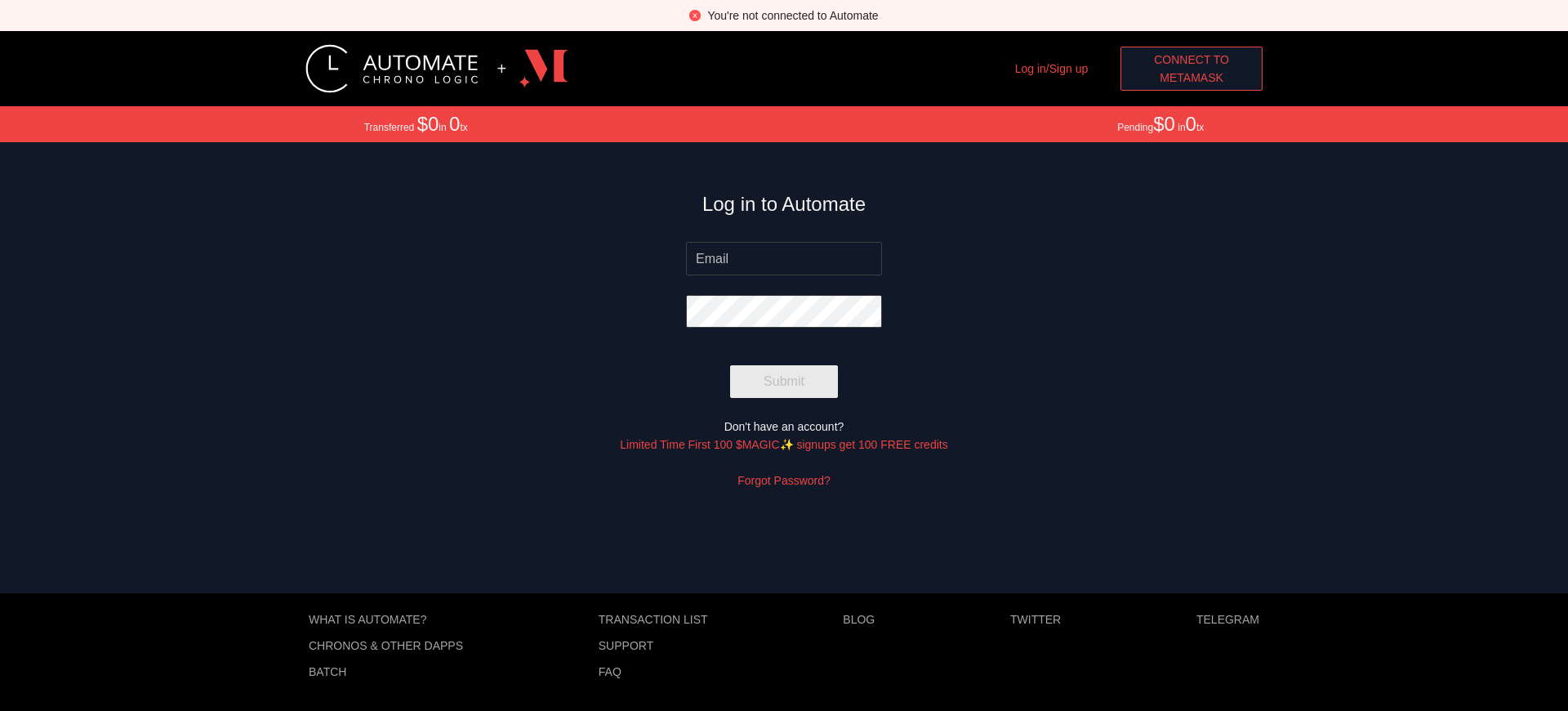
click at [1192, 78] on span "MetaMask" at bounding box center [1192, 78] width 63 height 18
click at [1192, 59] on span "Connect to" at bounding box center [1192, 60] width 75 height 18
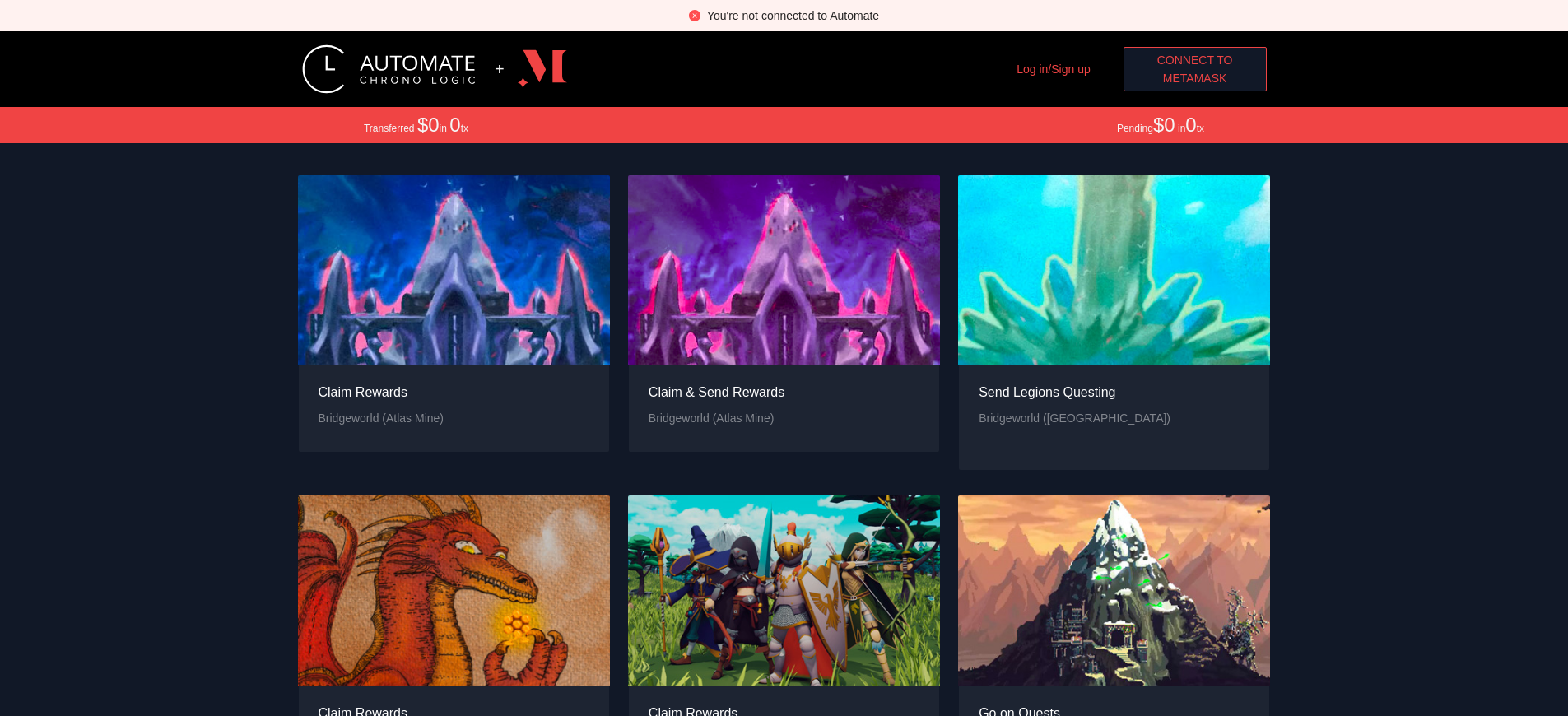
click at [1194, 60] on span "Connect to" at bounding box center [1195, 61] width 76 height 18
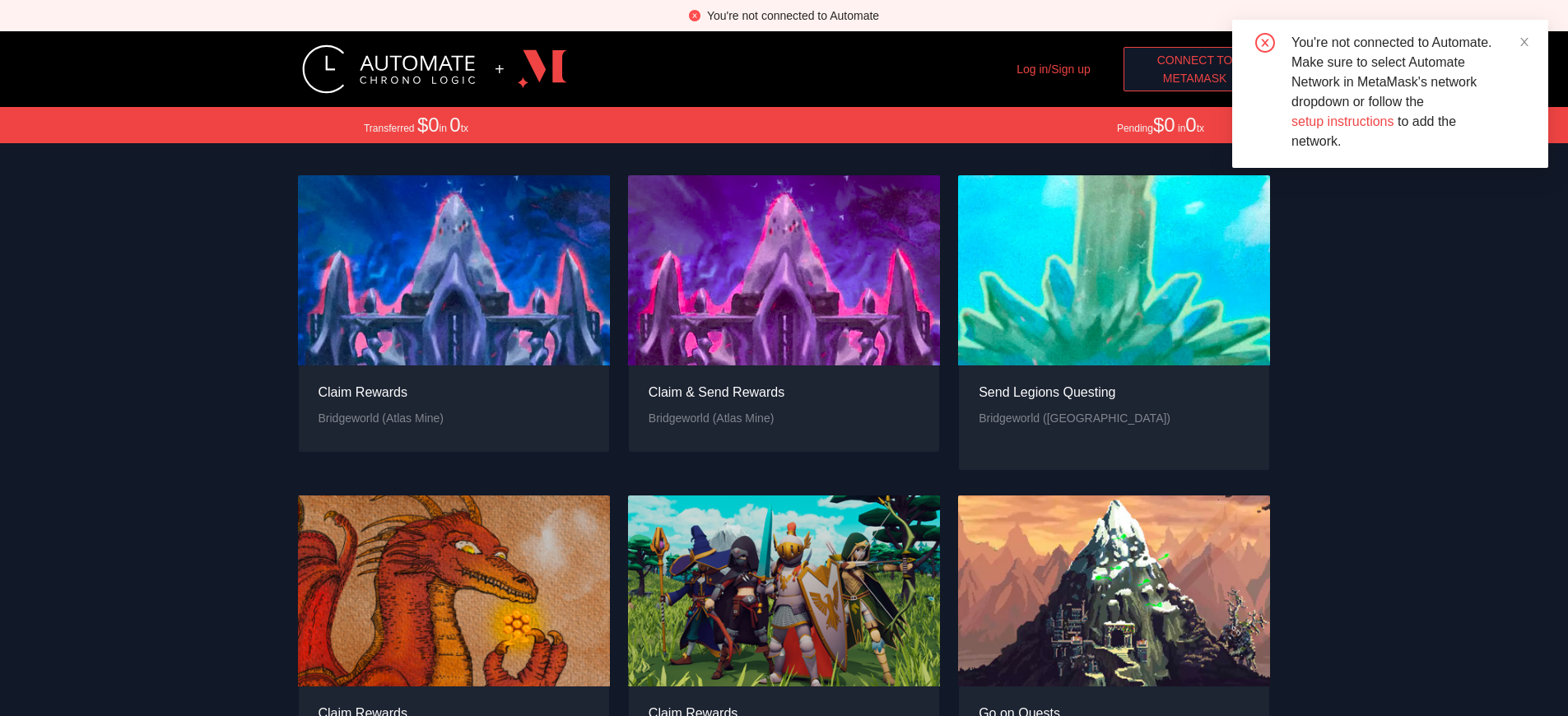
click at [1194, 78] on span "MetaMask" at bounding box center [1195, 78] width 64 height 18
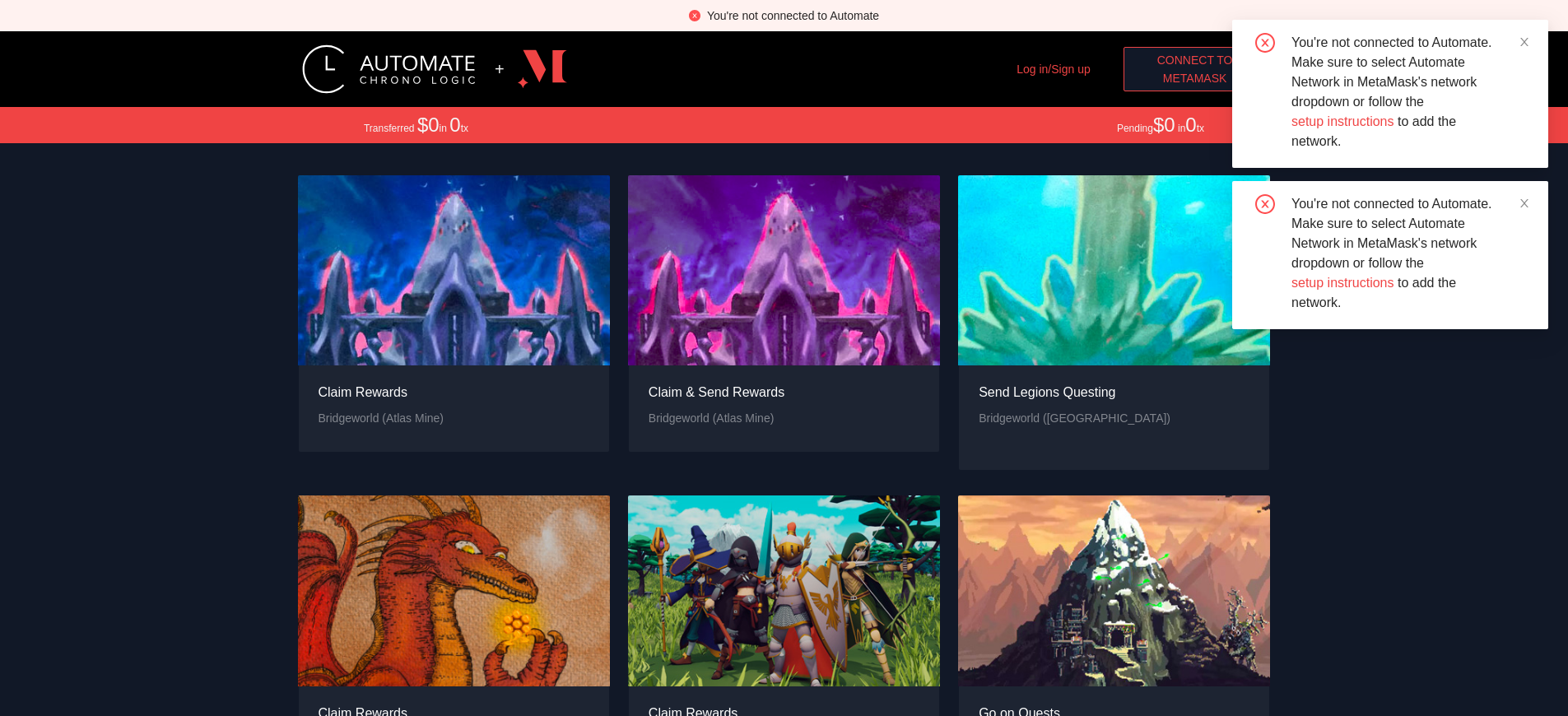
click at [1194, 78] on span "MetaMask" at bounding box center [1195, 78] width 64 height 18
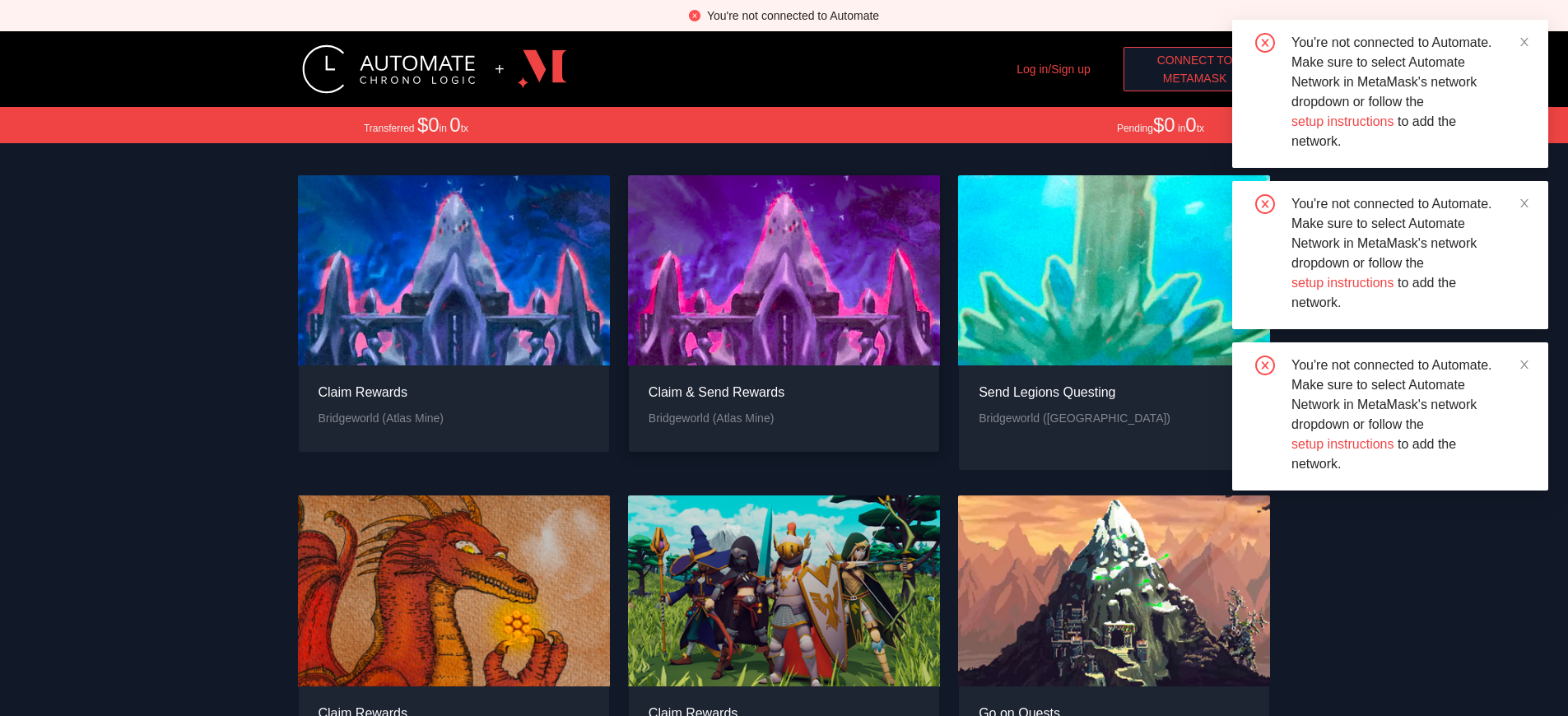
click at [716, 403] on div "Claim & Send Rewards" at bounding box center [717, 392] width 136 height 20
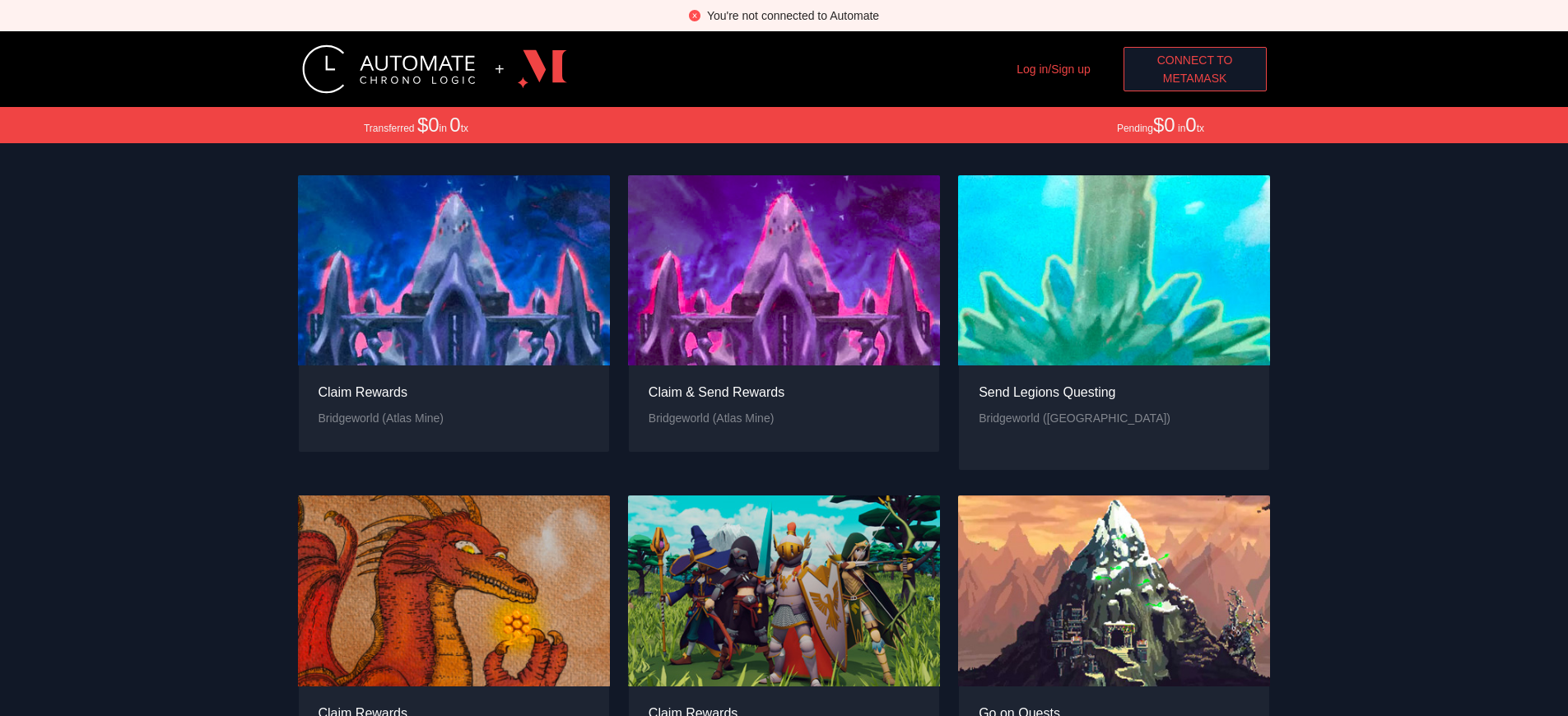
click at [1194, 78] on span "MetaMask" at bounding box center [1195, 78] width 64 height 18
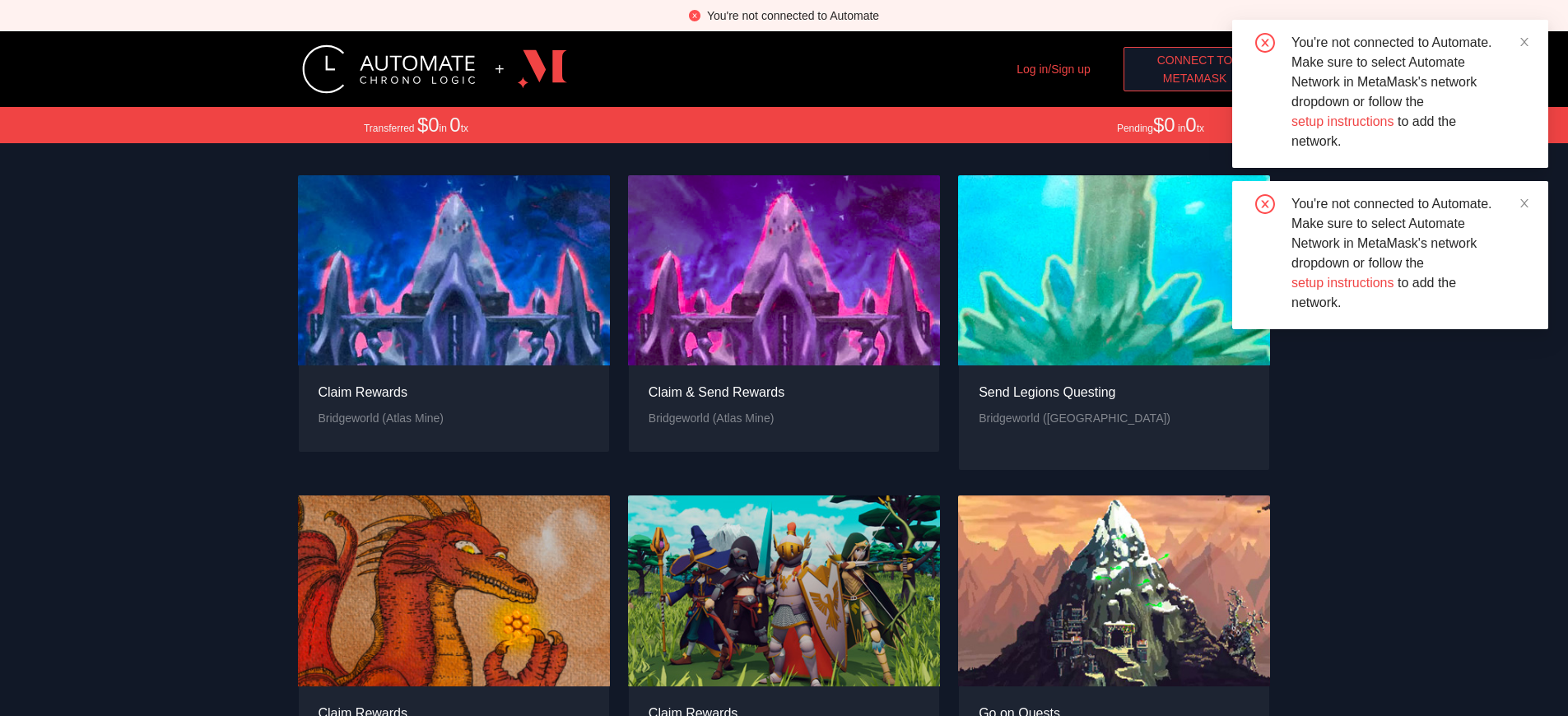
click at [1194, 78] on span "MetaMask" at bounding box center [1195, 78] width 64 height 18
click at [380, 403] on div "Claim Rewards" at bounding box center [381, 392] width 126 height 20
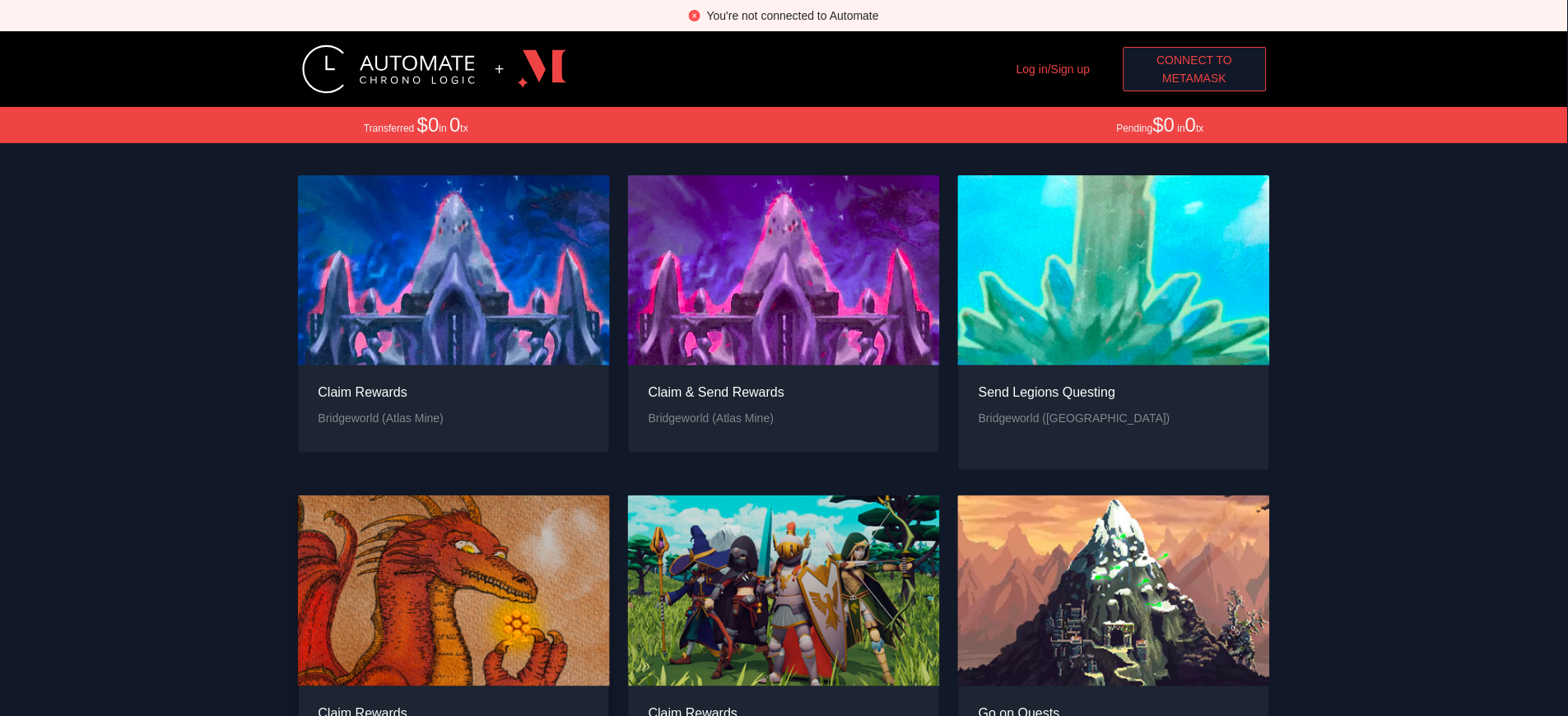
click at [368, 703] on div "Claim Rewards" at bounding box center [368, 713] width 99 height 20
click at [716, 403] on div "Claim & Send Rewards" at bounding box center [717, 392] width 136 height 20
